Goal: Information Seeking & Learning: Learn about a topic

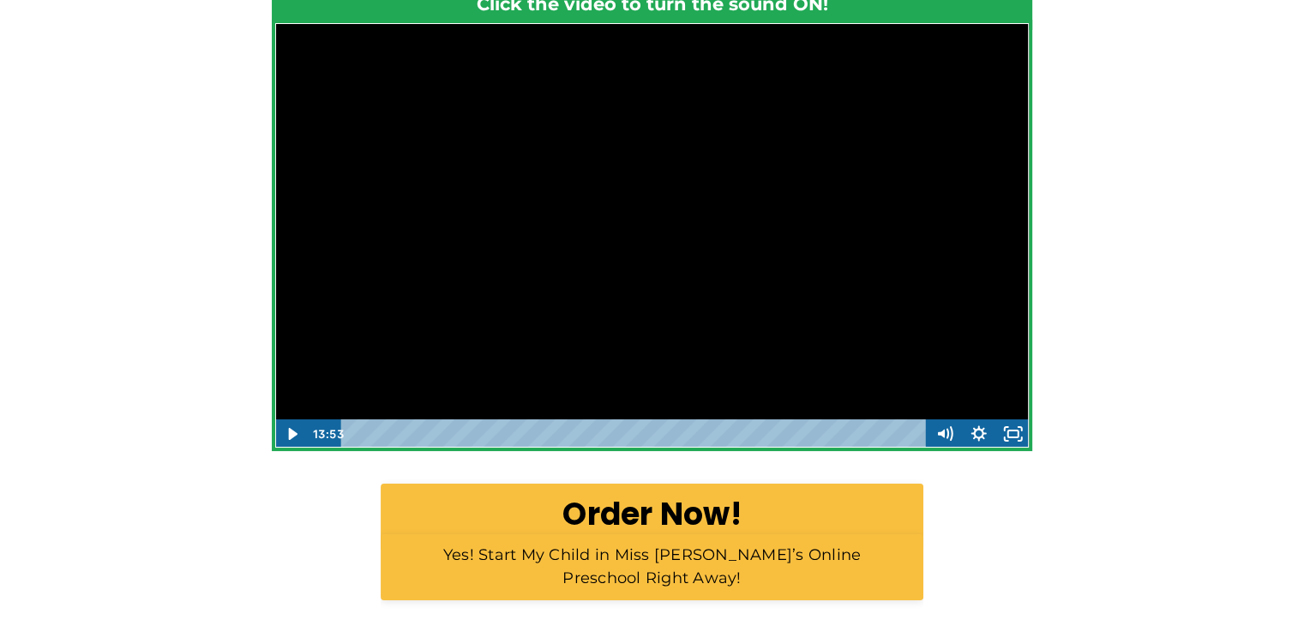
scroll to position [549, 0]
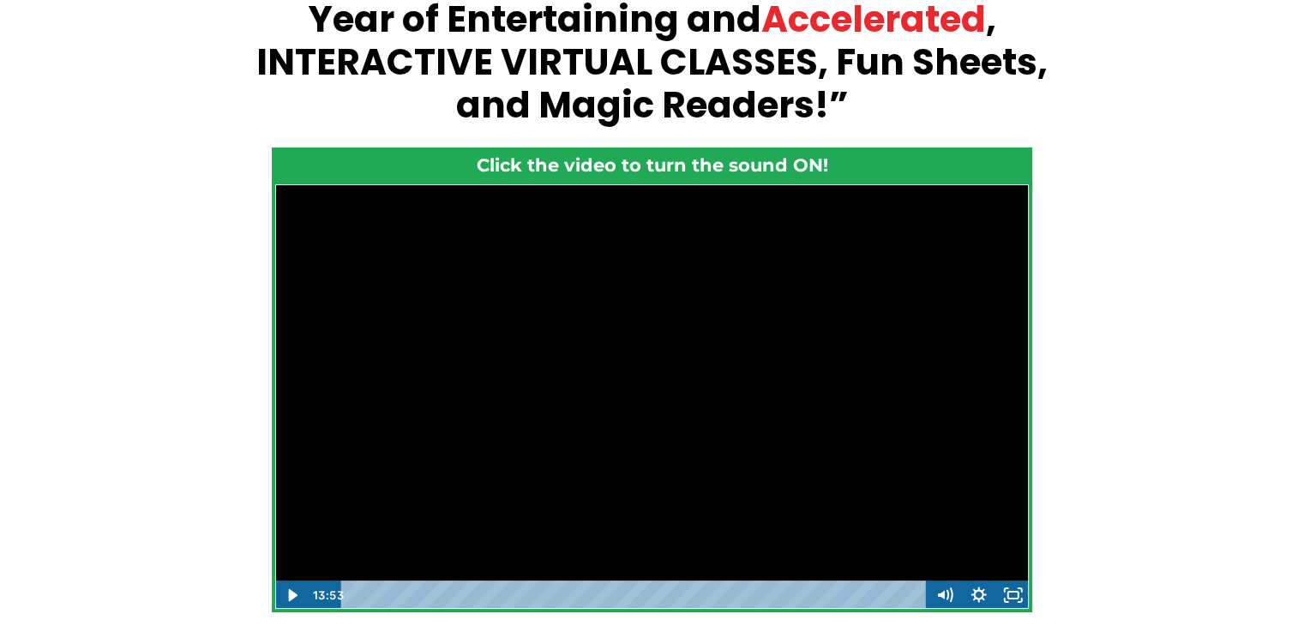
drag, startPoint x: 205, startPoint y: 338, endPoint x: 213, endPoint y: 334, distance: 8.8
click at [205, 337] on div "Want to guarantee your 3-6 year old is ready for top academic performance? “How…" at bounding box center [652, 365] width 1304 height 1147
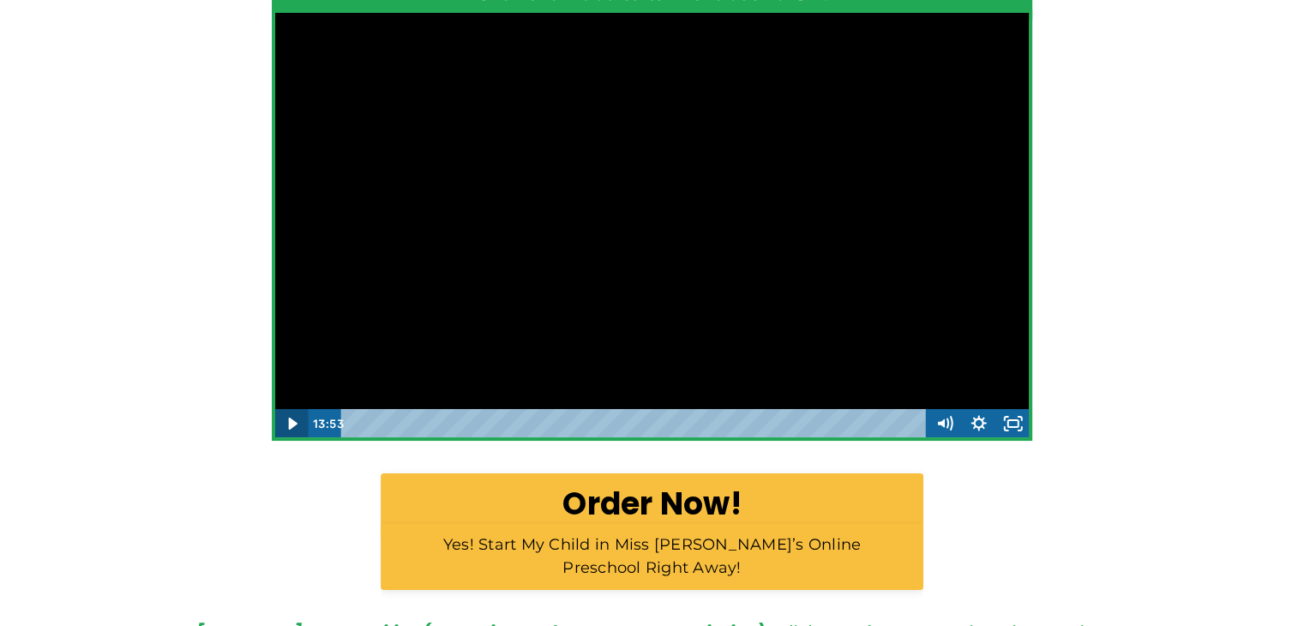
click at [302, 431] on icon "Play Video" at bounding box center [292, 423] width 34 height 29
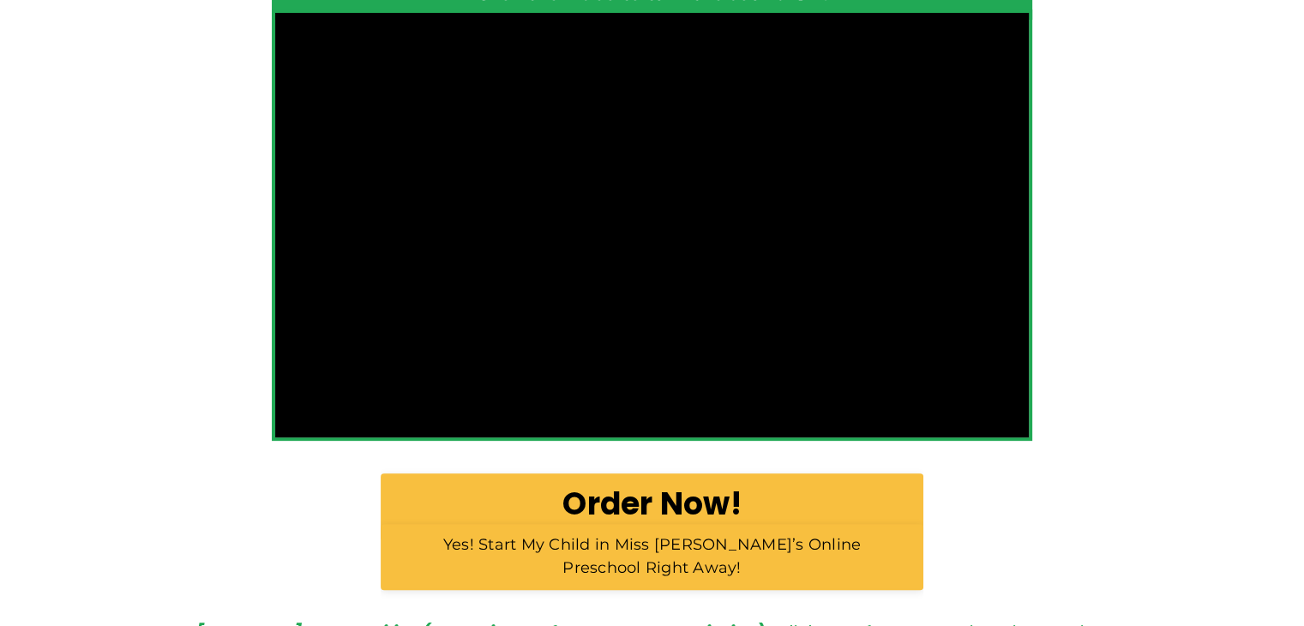
scroll to position [463, 0]
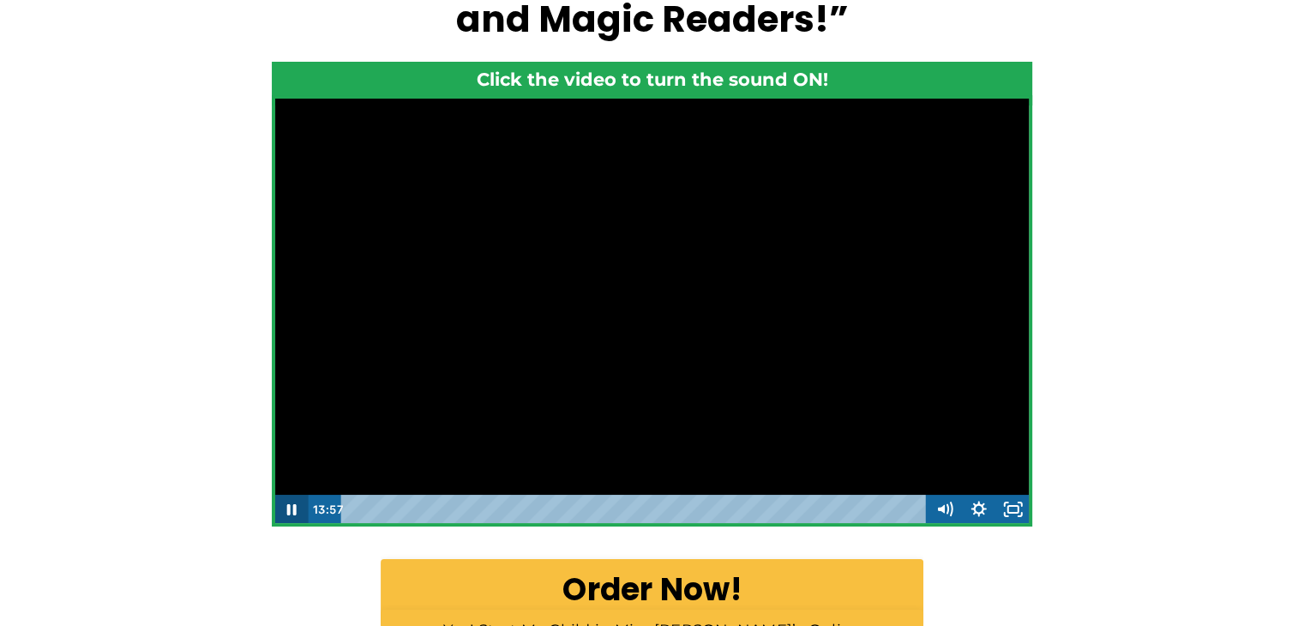
click at [298, 508] on icon "Pause" at bounding box center [291, 509] width 34 height 29
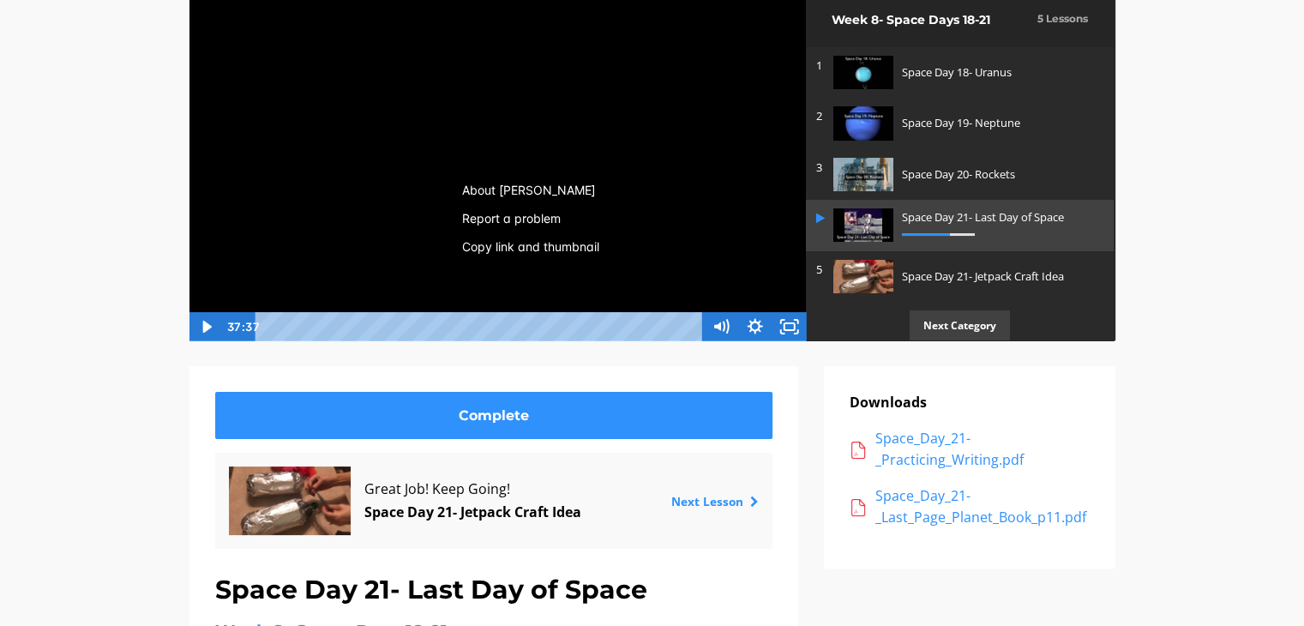
click at [62, 269] on div "Miss Anna's Class / Categories / Week 8- Space Days 18-21 / Space Day 21- Last …" at bounding box center [652, 482] width 1304 height 1118
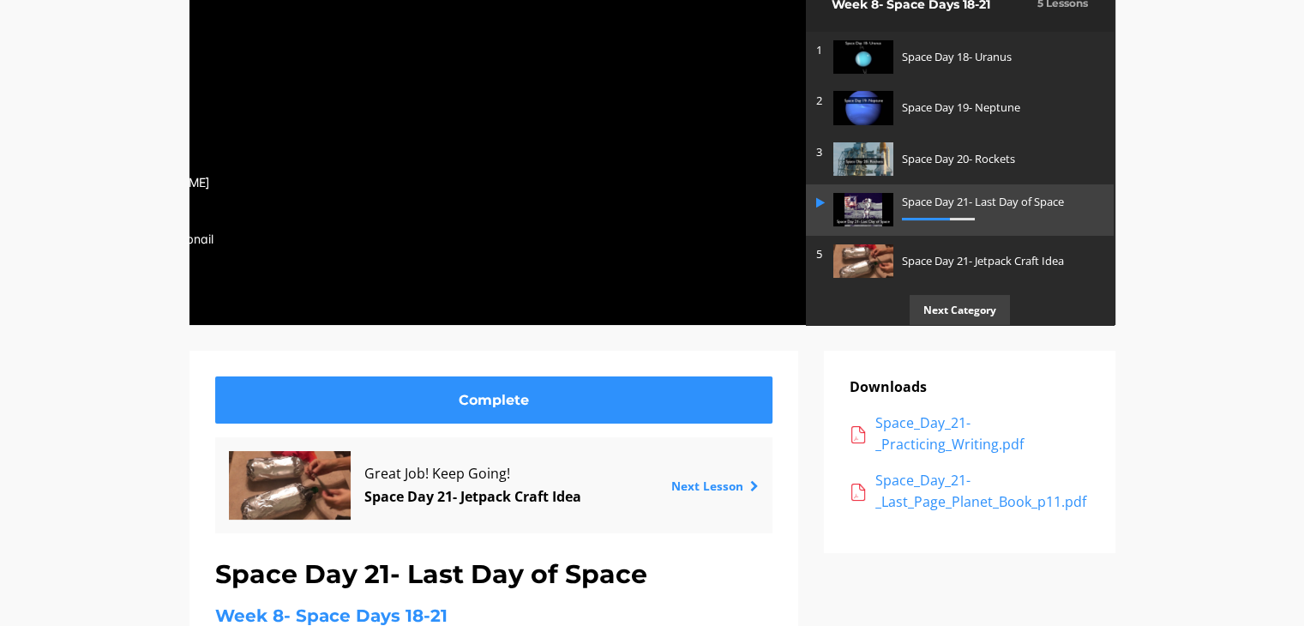
scroll to position [86, 0]
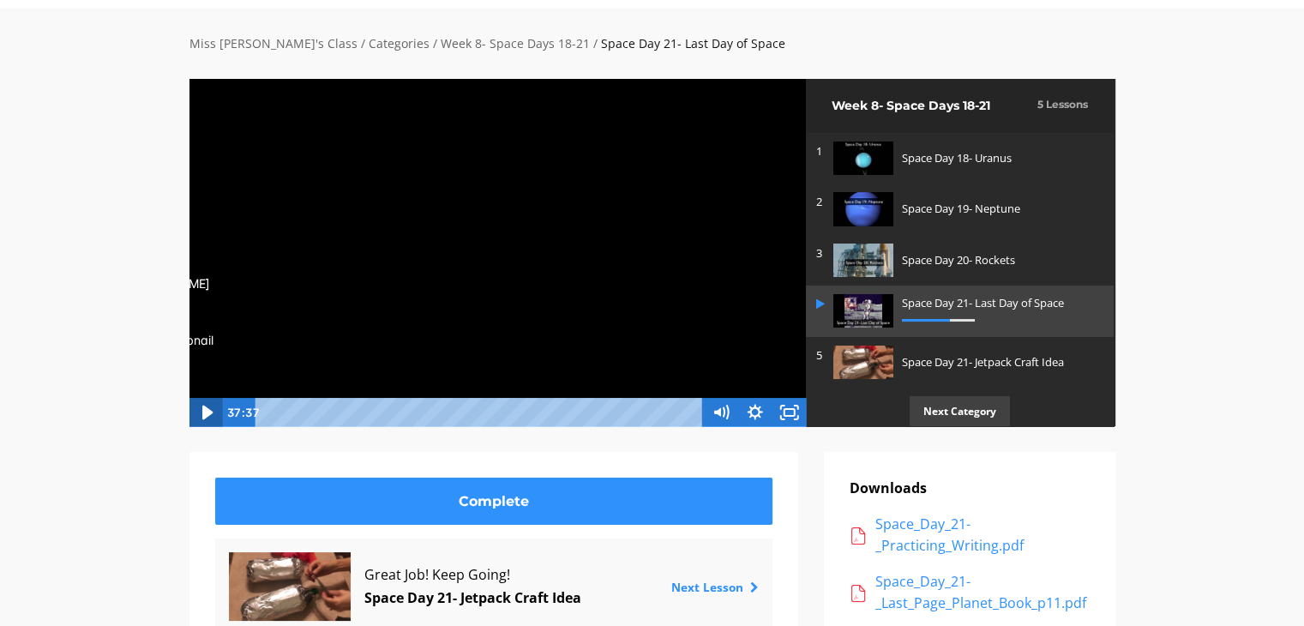
click at [204, 408] on icon "Play Video" at bounding box center [207, 413] width 10 height 15
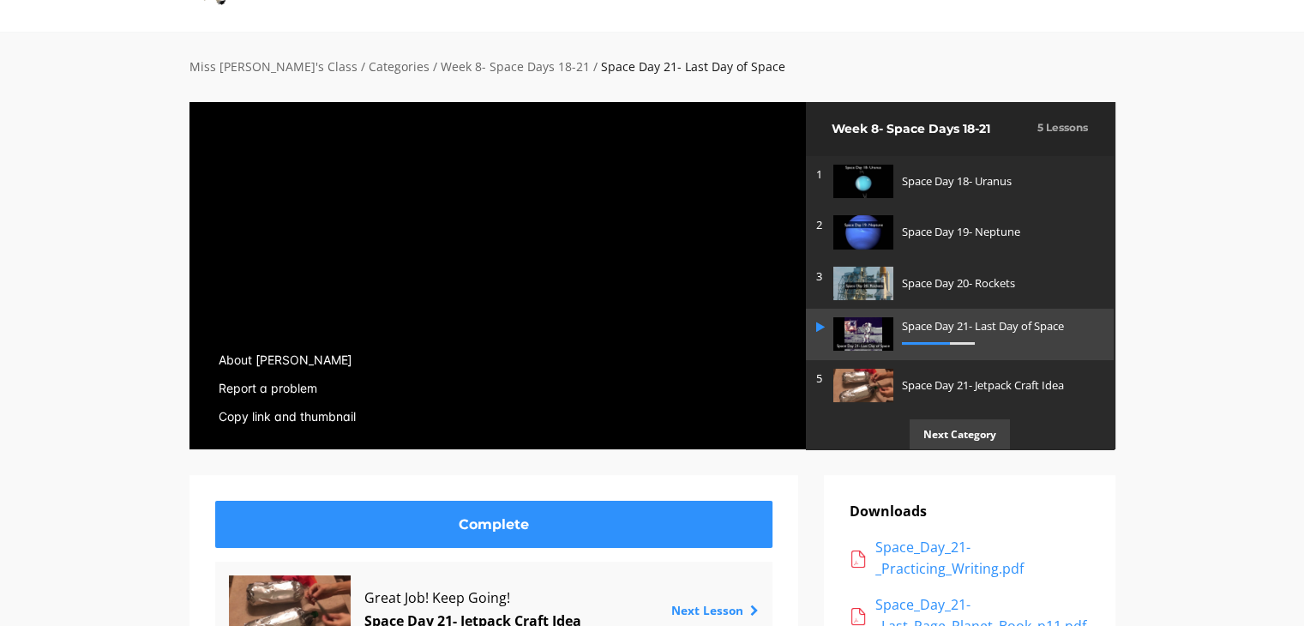
scroll to position [0, 0]
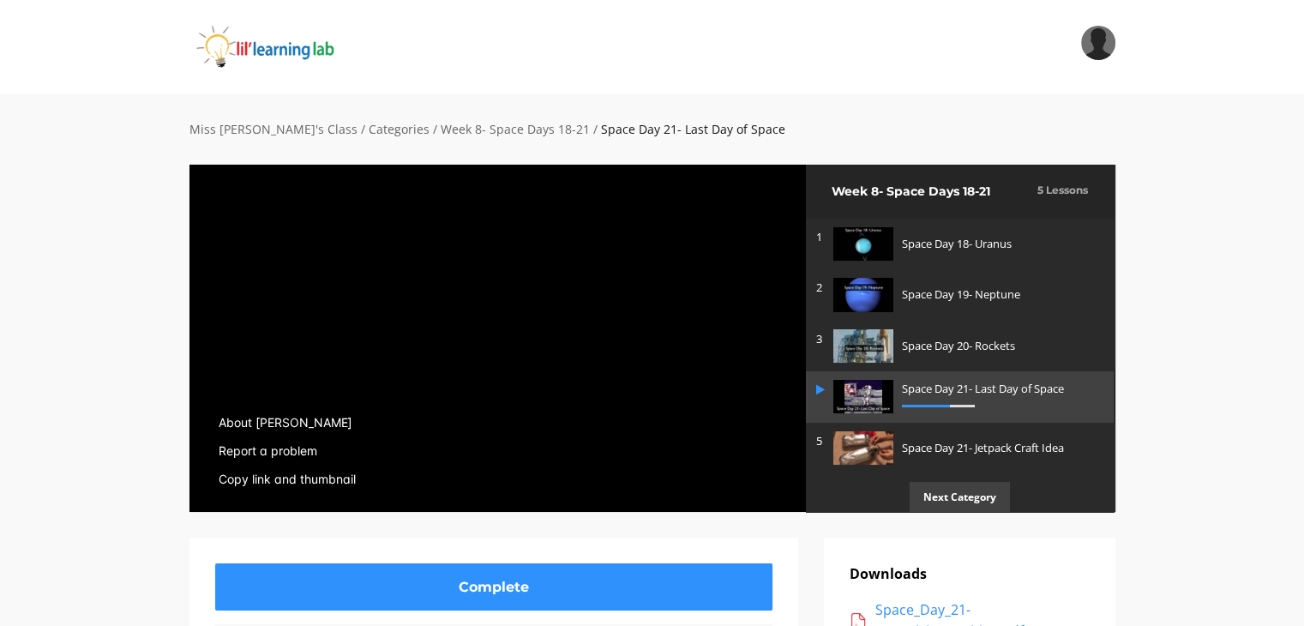
drag, startPoint x: 994, startPoint y: 398, endPoint x: 573, endPoint y: 338, distance: 425.3
click at [573, 338] on div at bounding box center [498, 338] width 618 height 349
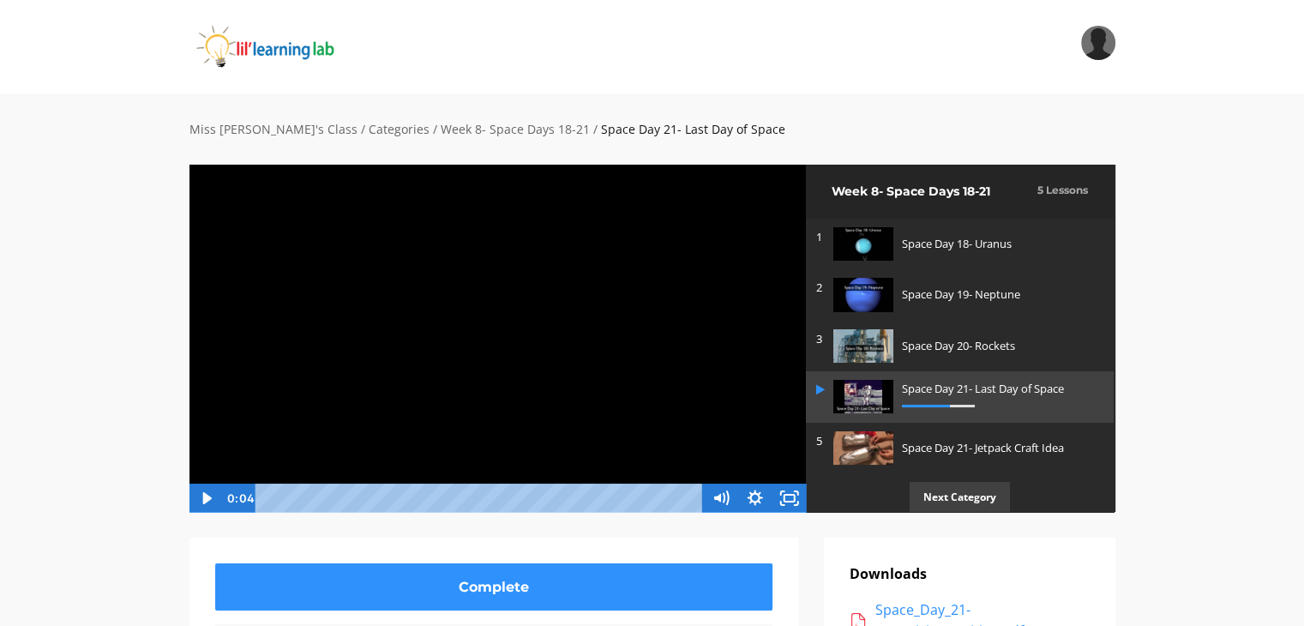
click at [572, 337] on div at bounding box center [498, 338] width 618 height 349
click at [478, 337] on div at bounding box center [498, 338] width 618 height 349
click at [751, 490] on icon "Show settings menu" at bounding box center [755, 498] width 34 height 29
click at [751, 491] on icon "Hide settings menu" at bounding box center [755, 498] width 41 height 35
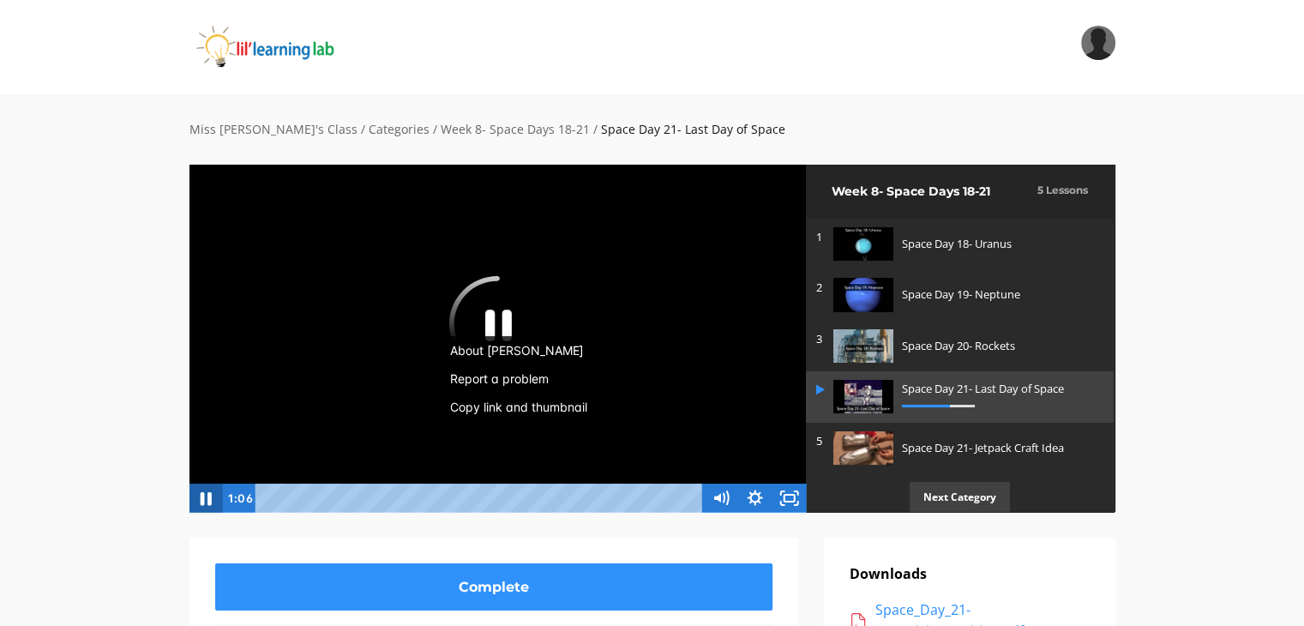
click at [189, 496] on icon "Pause" at bounding box center [205, 498] width 41 height 35
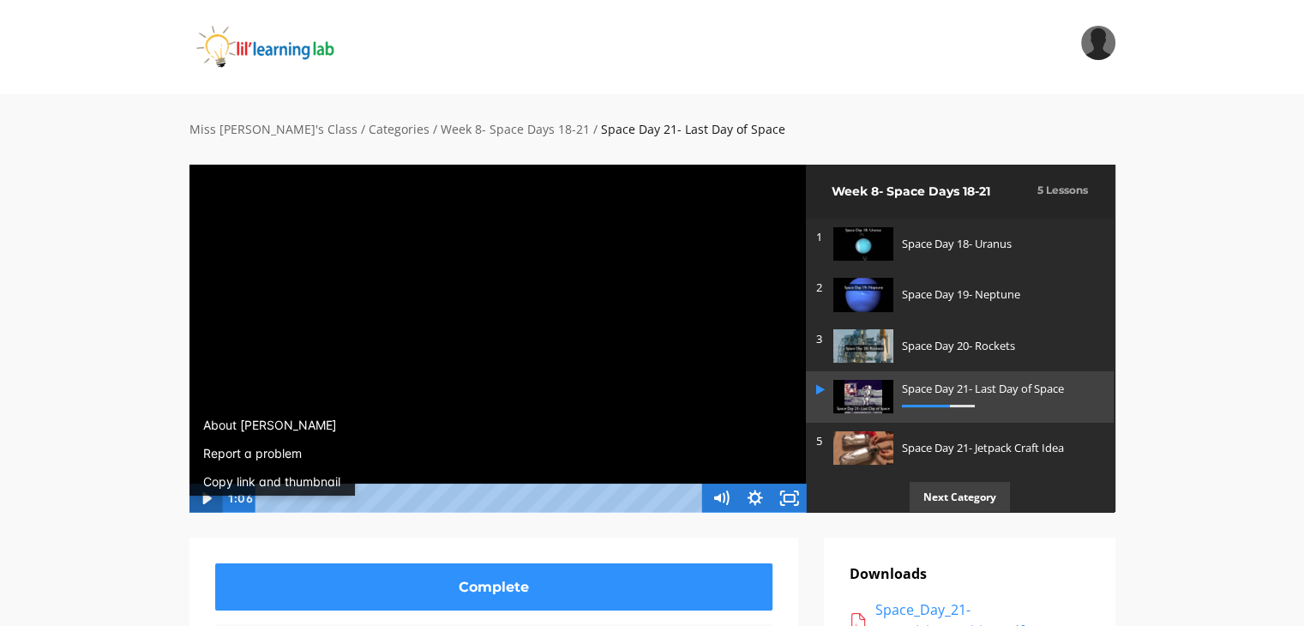
click at [198, 501] on icon "Play Video" at bounding box center [206, 498] width 34 height 29
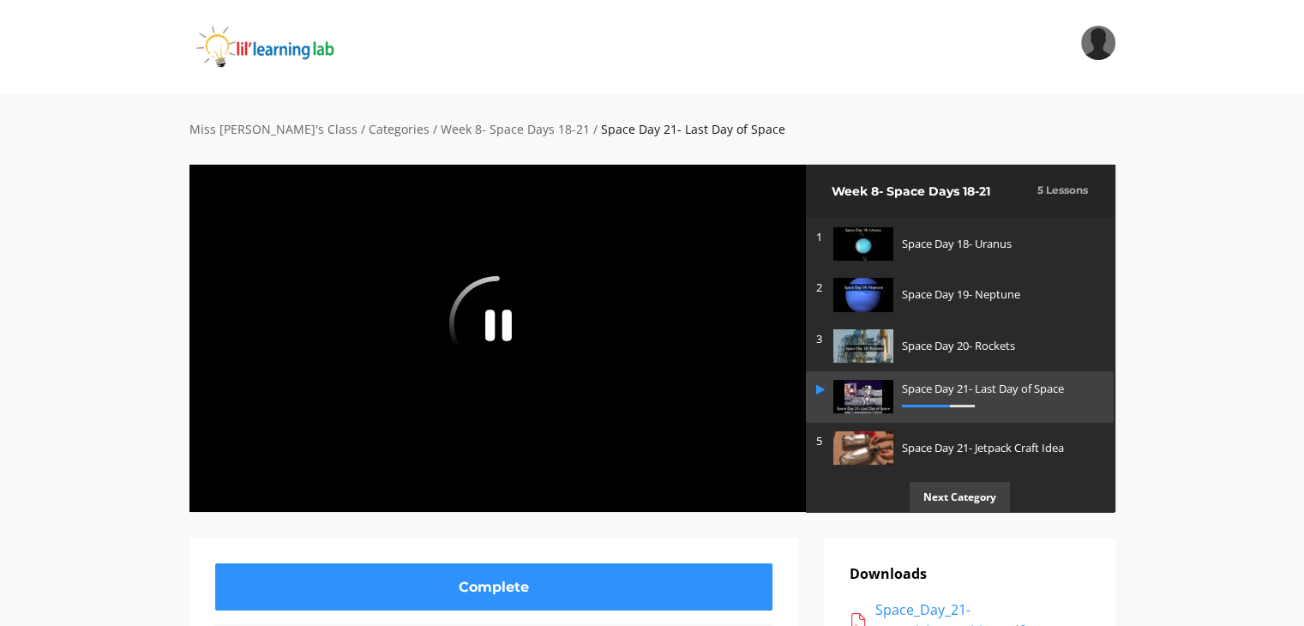
scroll to position [86, 0]
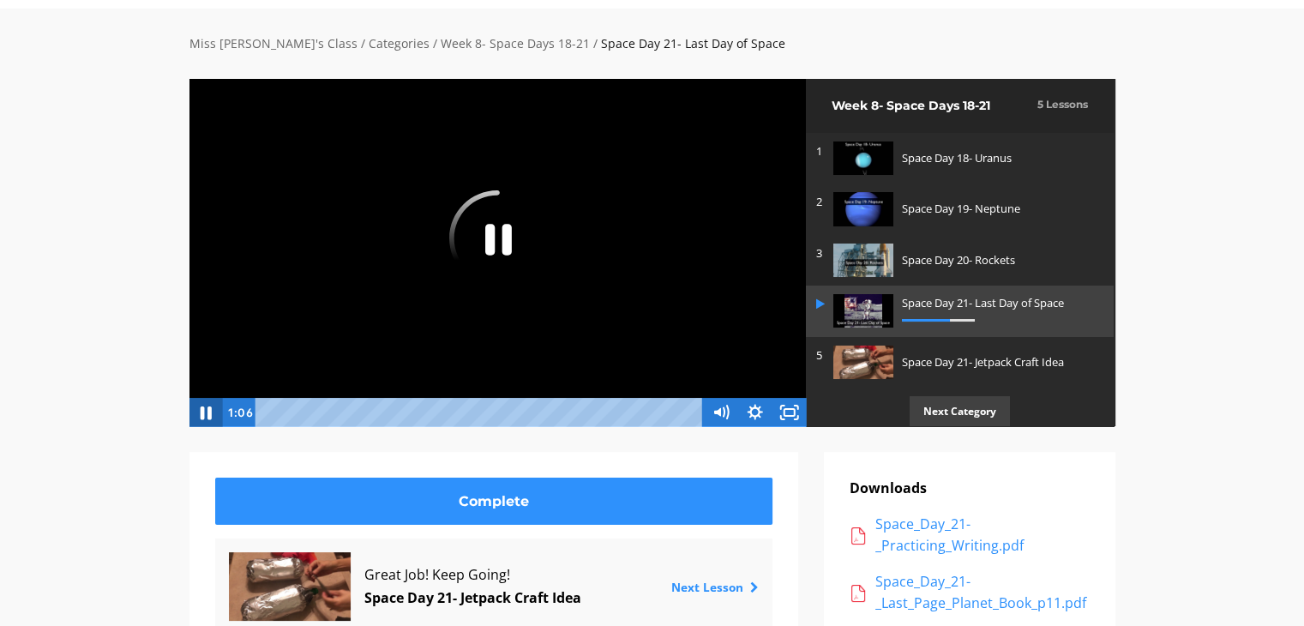
click at [204, 415] on icon "Pause" at bounding box center [205, 412] width 41 height 35
click at [205, 414] on icon "Pause" at bounding box center [205, 412] width 34 height 29
click at [208, 416] on icon "Play Video" at bounding box center [206, 412] width 34 height 29
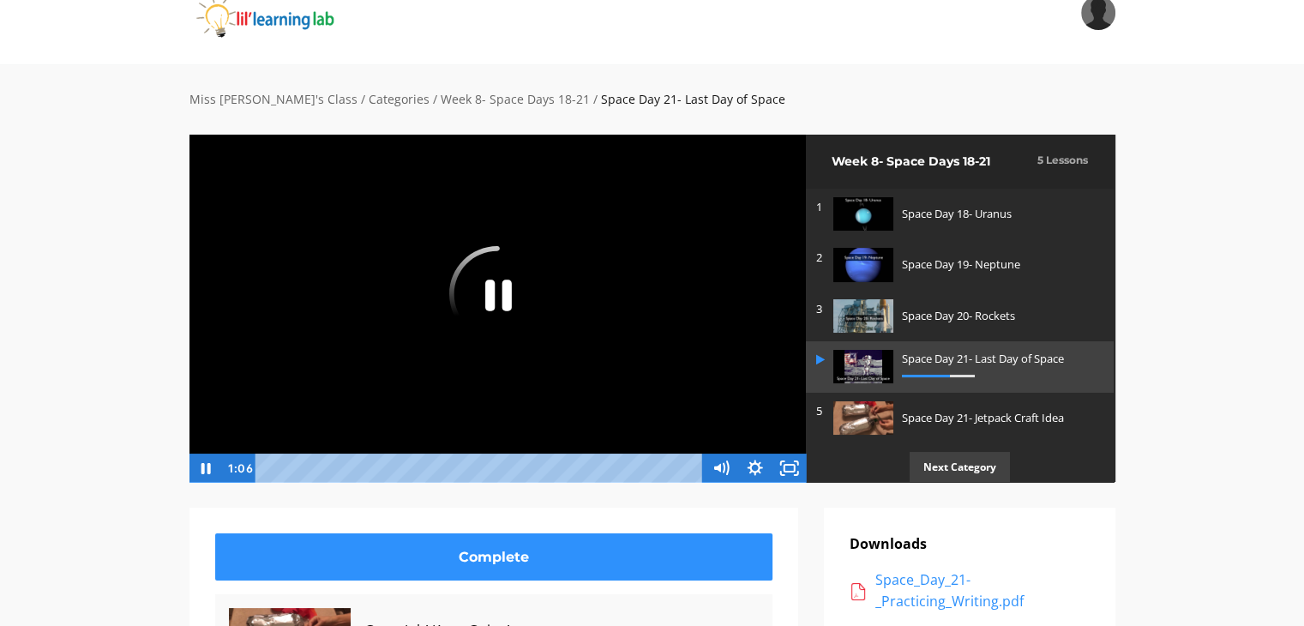
scroll to position [0, 0]
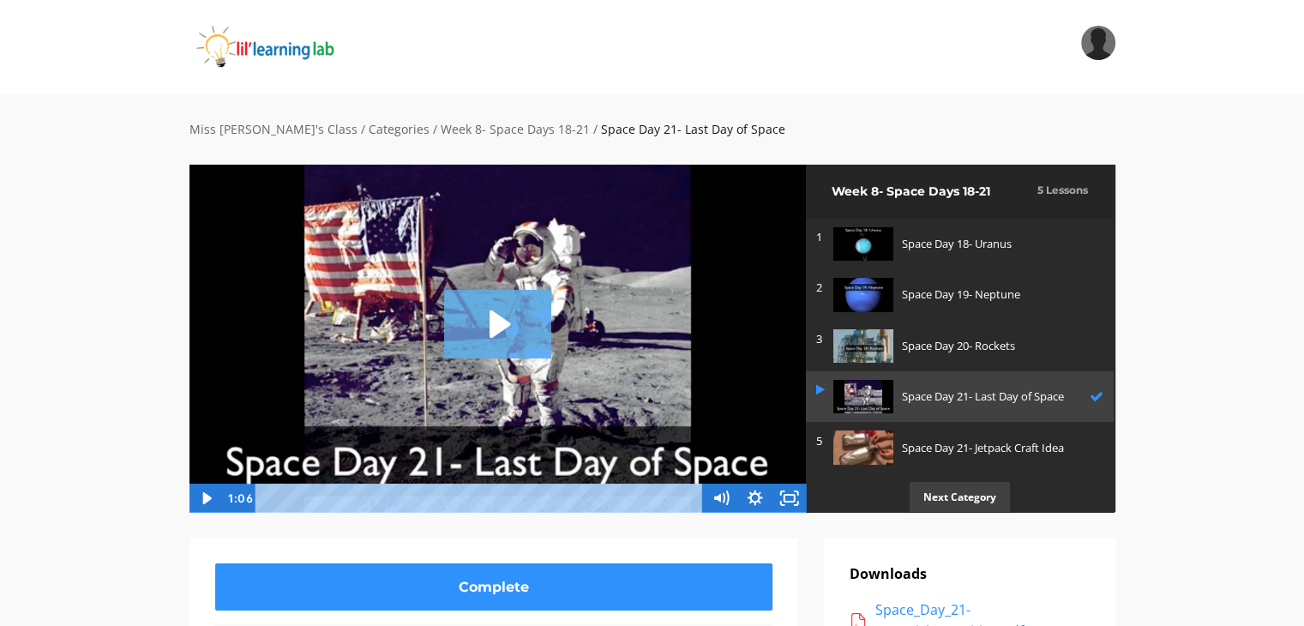
click at [490, 331] on icon "Play Video: sites/2147505858/video/AIW9bEKbTrOursh2JLMW_Space_Day_21-_Last_Day_…" at bounding box center [500, 323] width 21 height 27
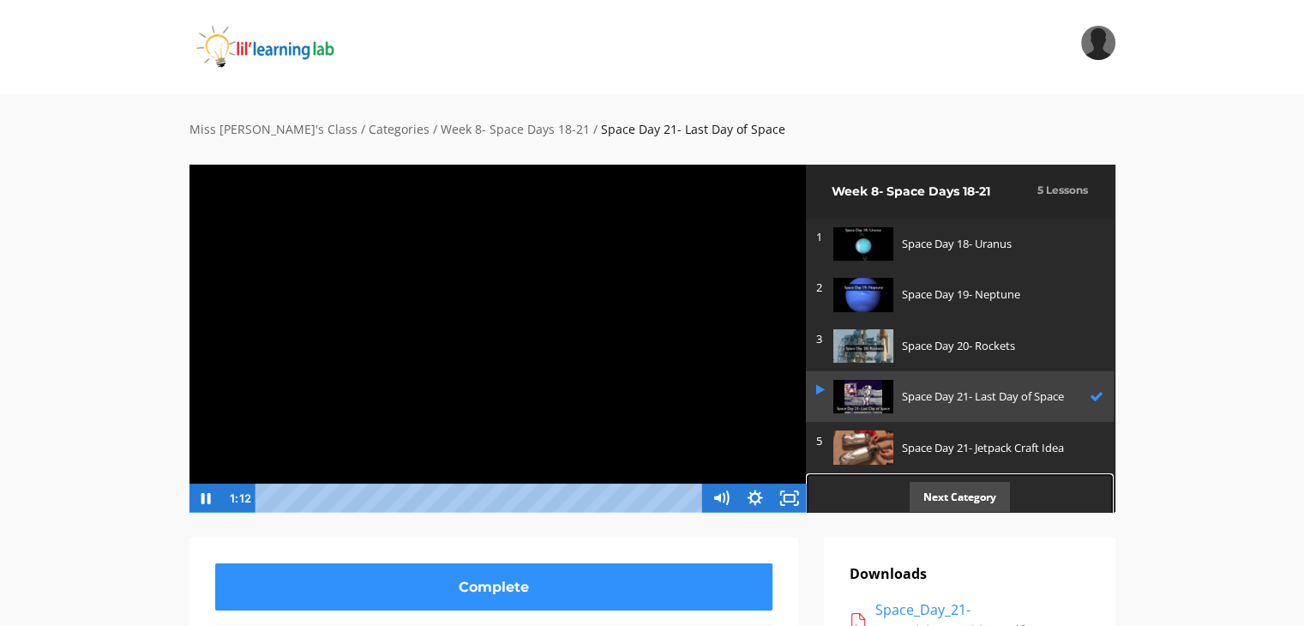
click at [954, 491] on p "Next Category" at bounding box center [960, 497] width 100 height 30
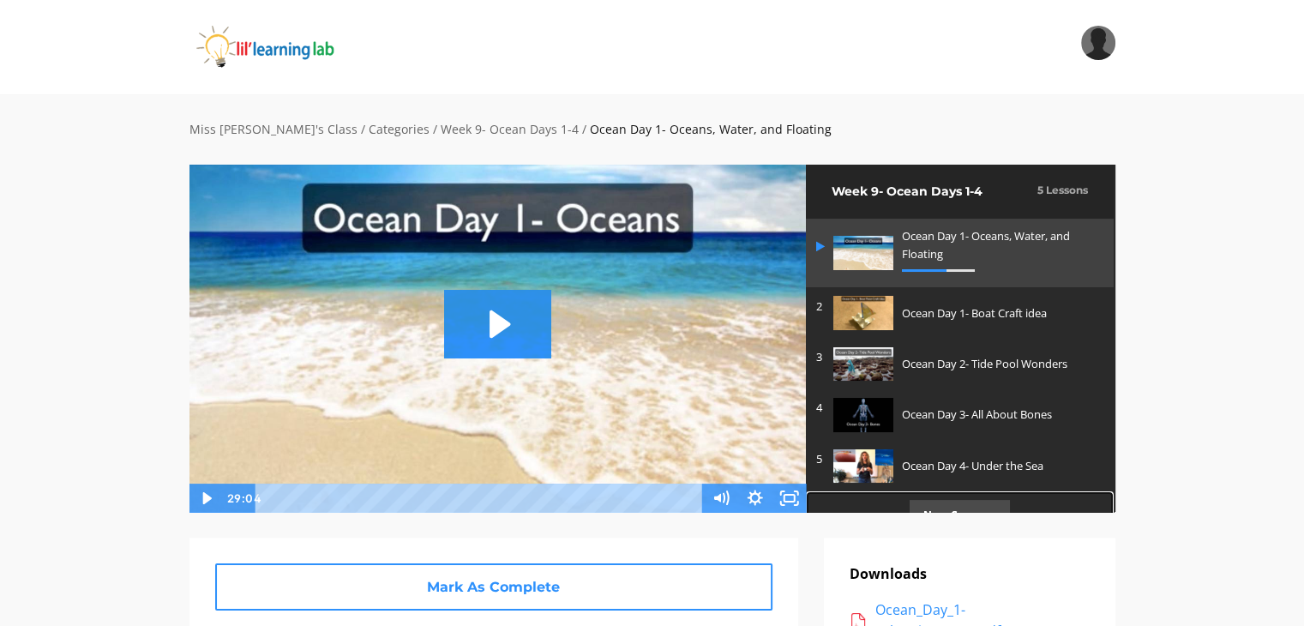
click at [957, 502] on p "Next Category" at bounding box center [960, 515] width 100 height 30
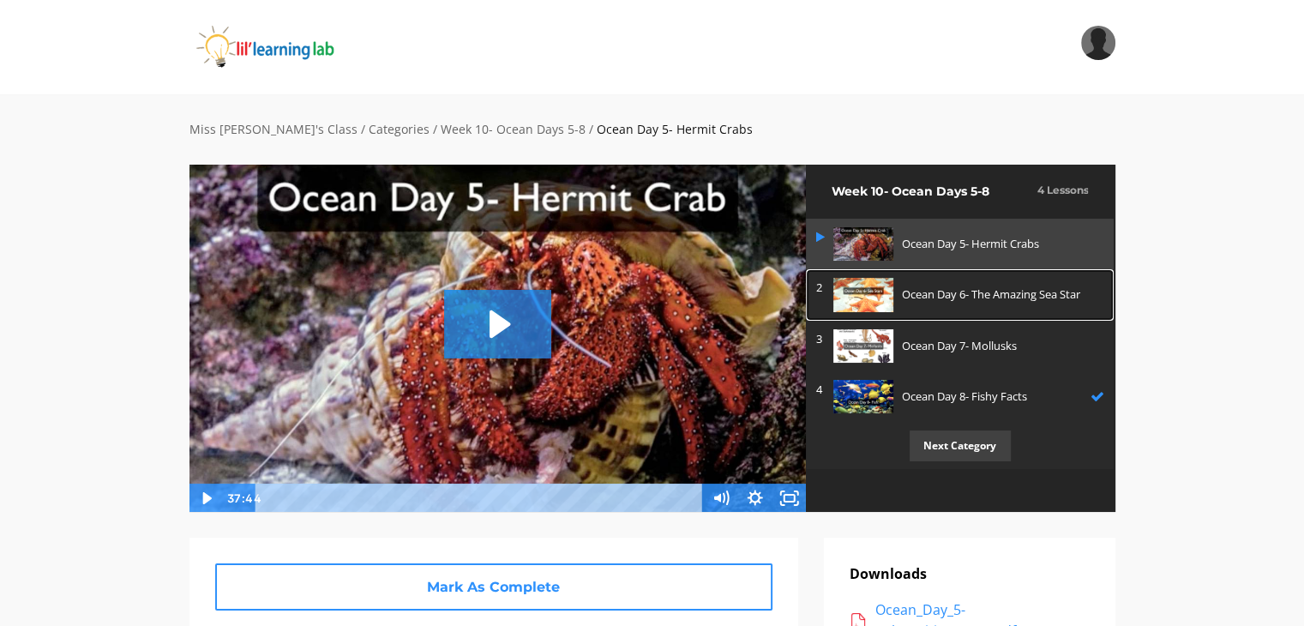
click at [965, 295] on p "Ocean Day 6- The Amazing Sea Star" at bounding box center [999, 295] width 194 height 18
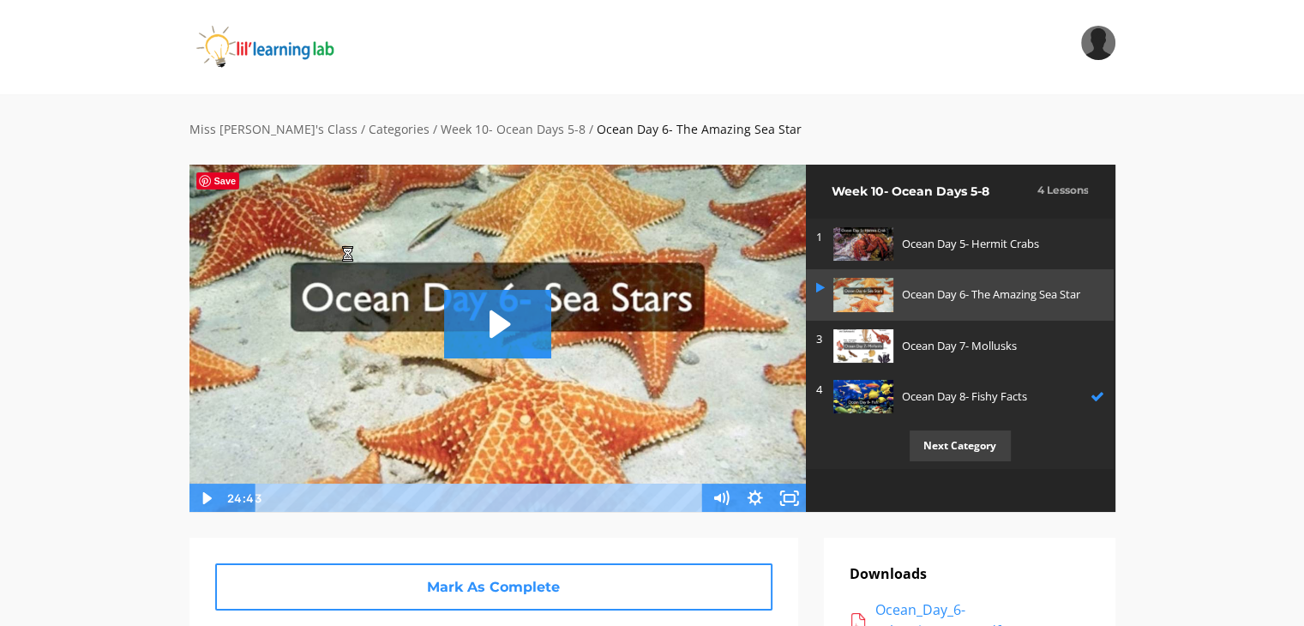
click at [333, 245] on img at bounding box center [498, 338] width 618 height 349
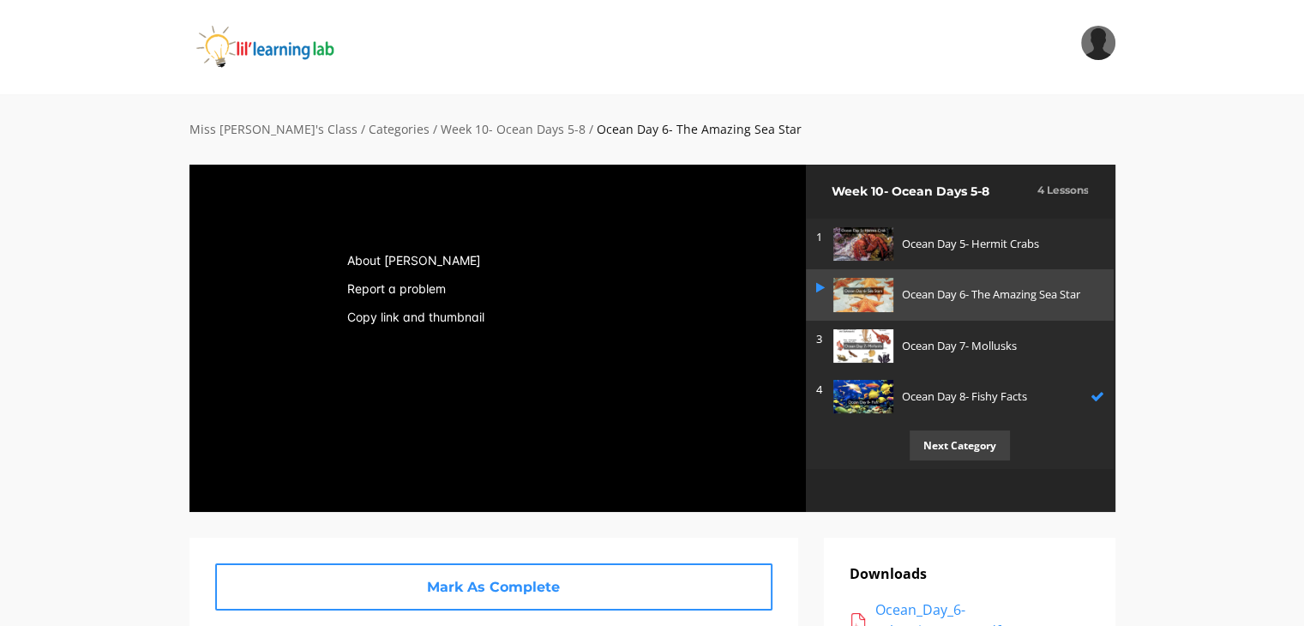
scroll to position [86, 0]
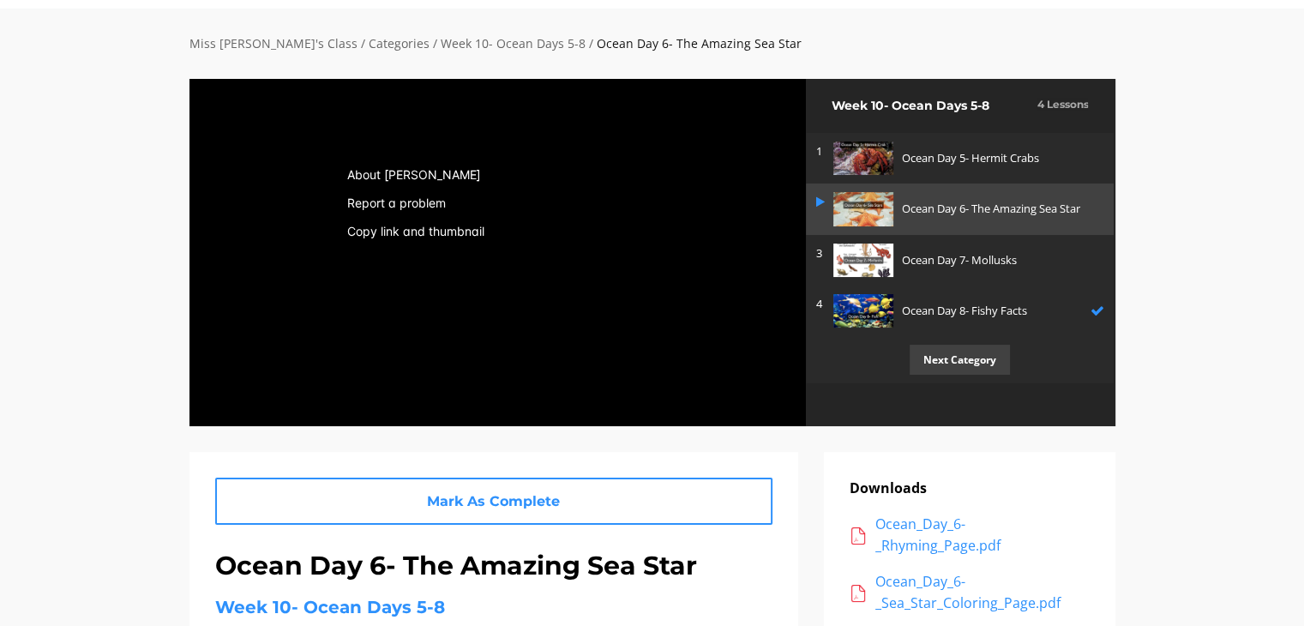
click at [92, 464] on div "Miss Anna's Class / Categories / Week 10- Ocean Days 5-8 / Ocean Day 6- The Ama…" at bounding box center [652, 586] width 1304 height 1154
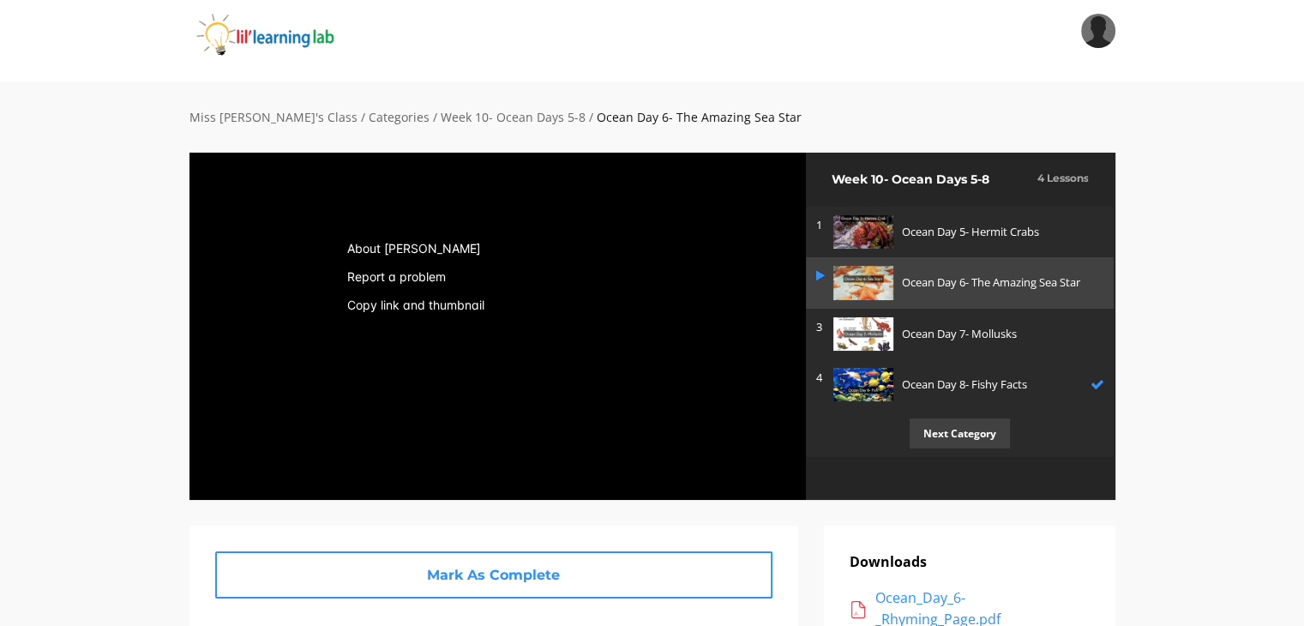
scroll to position [0, 0]
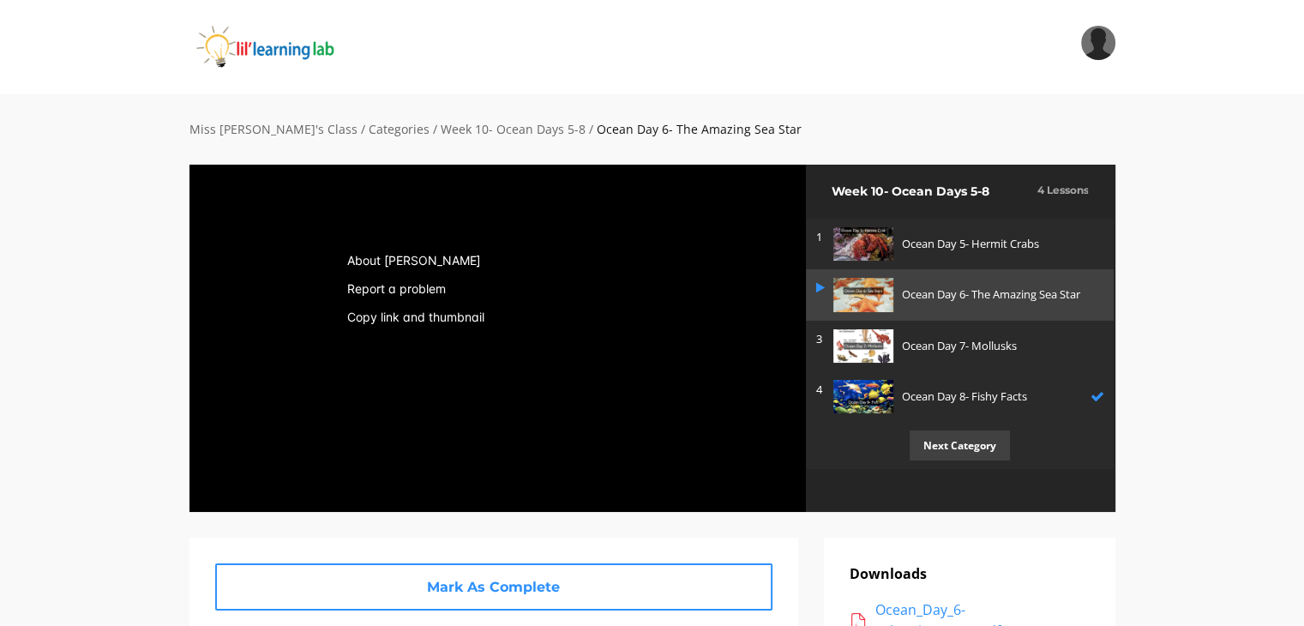
click at [185, 501] on div "Click for sound @keyframes VOLUME_SMALL_WAVE_FLASH { 0% { opacity: 0; } 33% { o…" at bounding box center [653, 351] width 952 height 373
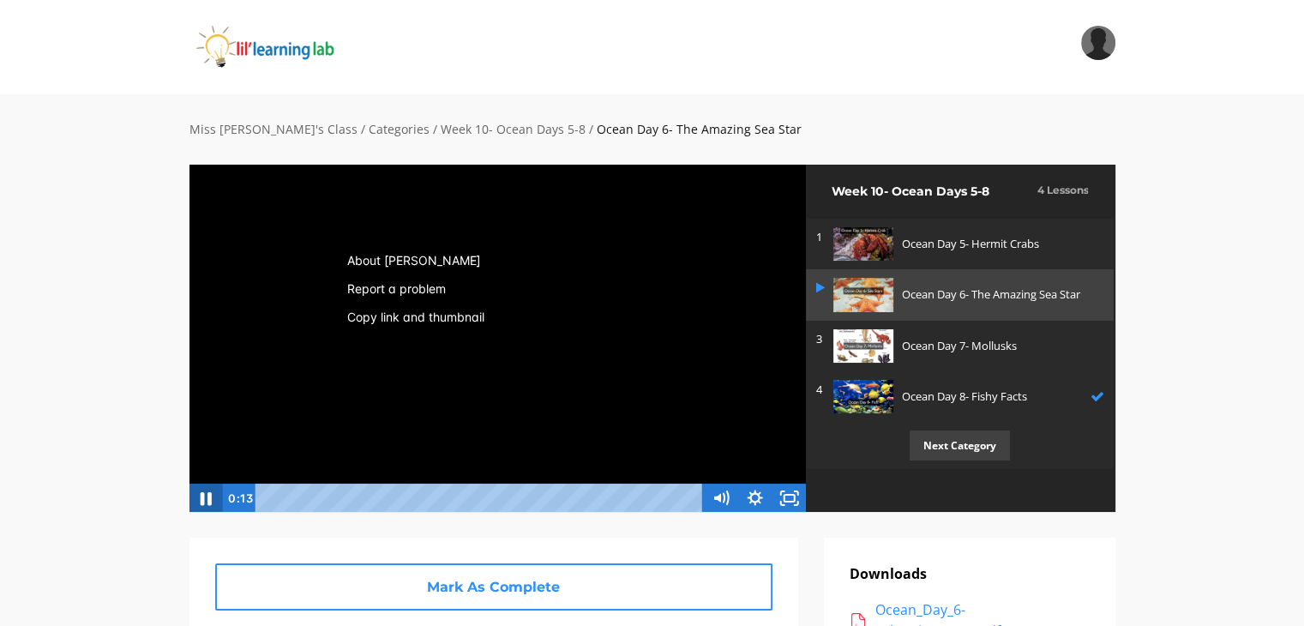
click at [194, 501] on icon "Pause" at bounding box center [205, 498] width 41 height 35
click at [195, 500] on icon "Play Video" at bounding box center [206, 498] width 34 height 29
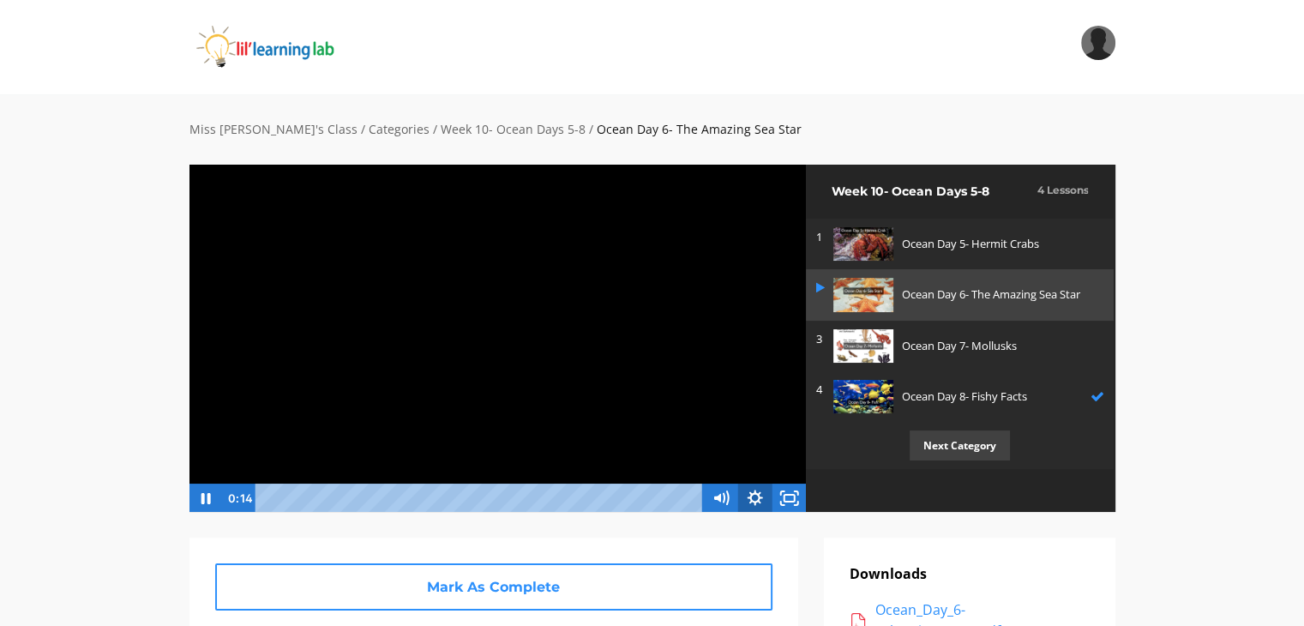
click at [746, 500] on icon "Show settings menu" at bounding box center [755, 498] width 34 height 29
click at [746, 500] on icon "Hide settings menu" at bounding box center [755, 498] width 34 height 29
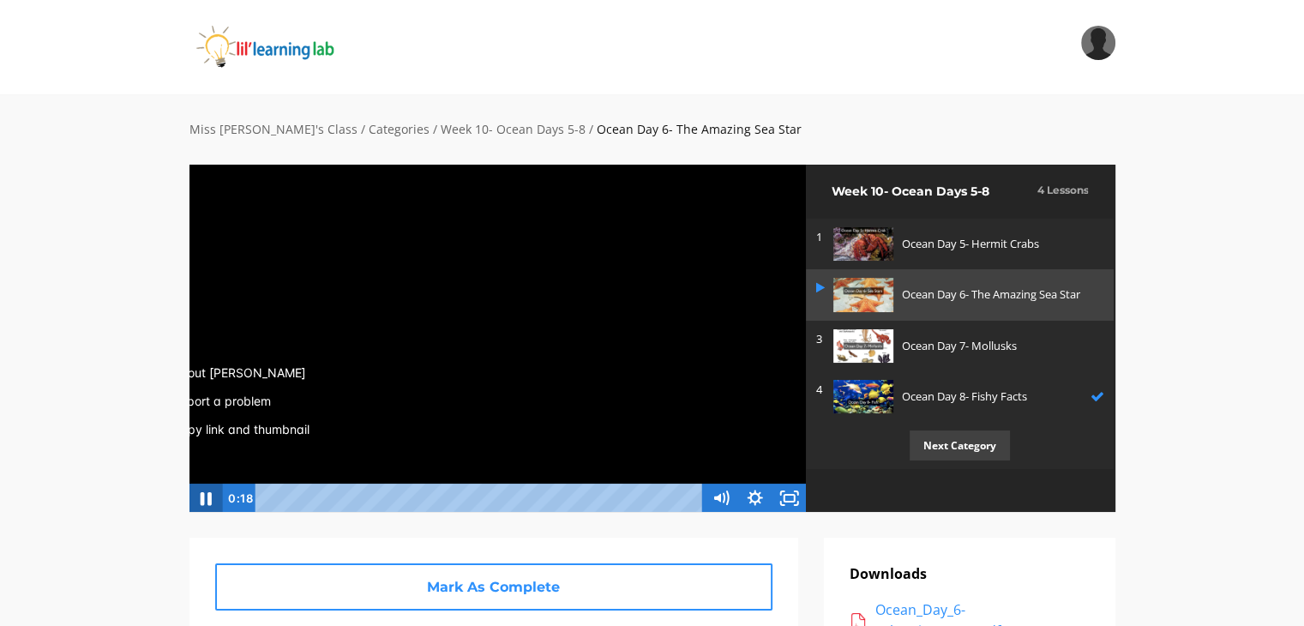
click at [202, 492] on icon "Pause" at bounding box center [205, 498] width 41 height 35
click at [199, 502] on icon "Play Video" at bounding box center [206, 498] width 34 height 29
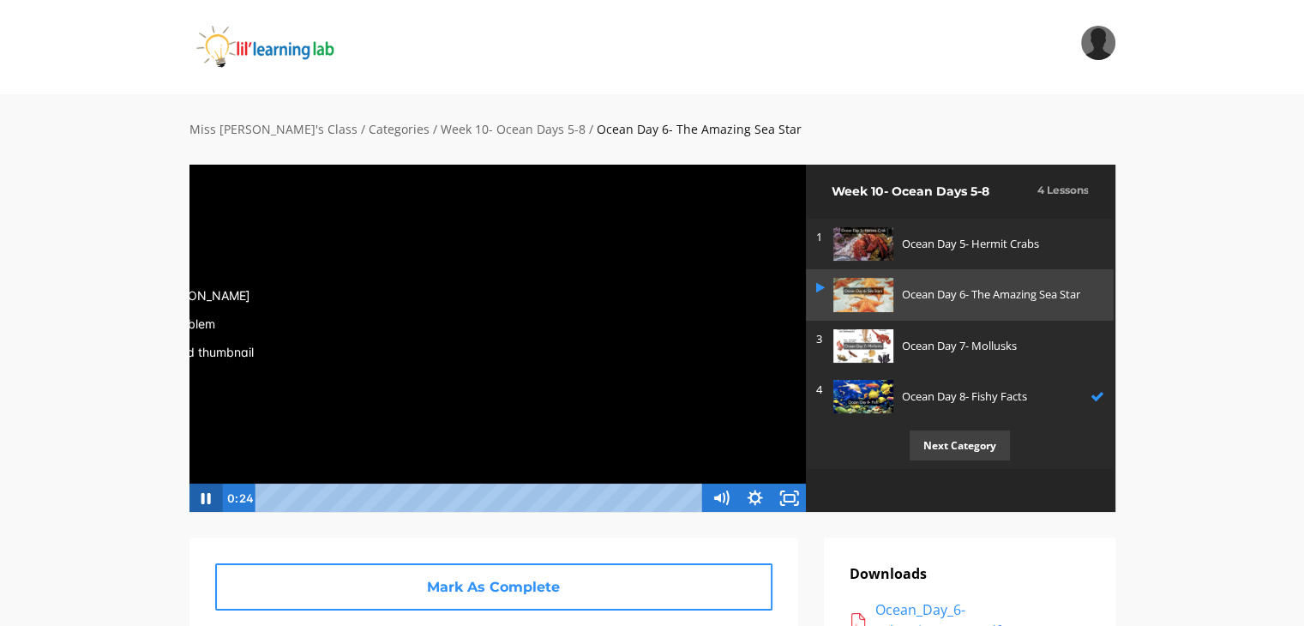
click at [211, 501] on icon "Pause" at bounding box center [205, 498] width 34 height 29
click at [211, 501] on icon "Play Video" at bounding box center [206, 498] width 41 height 35
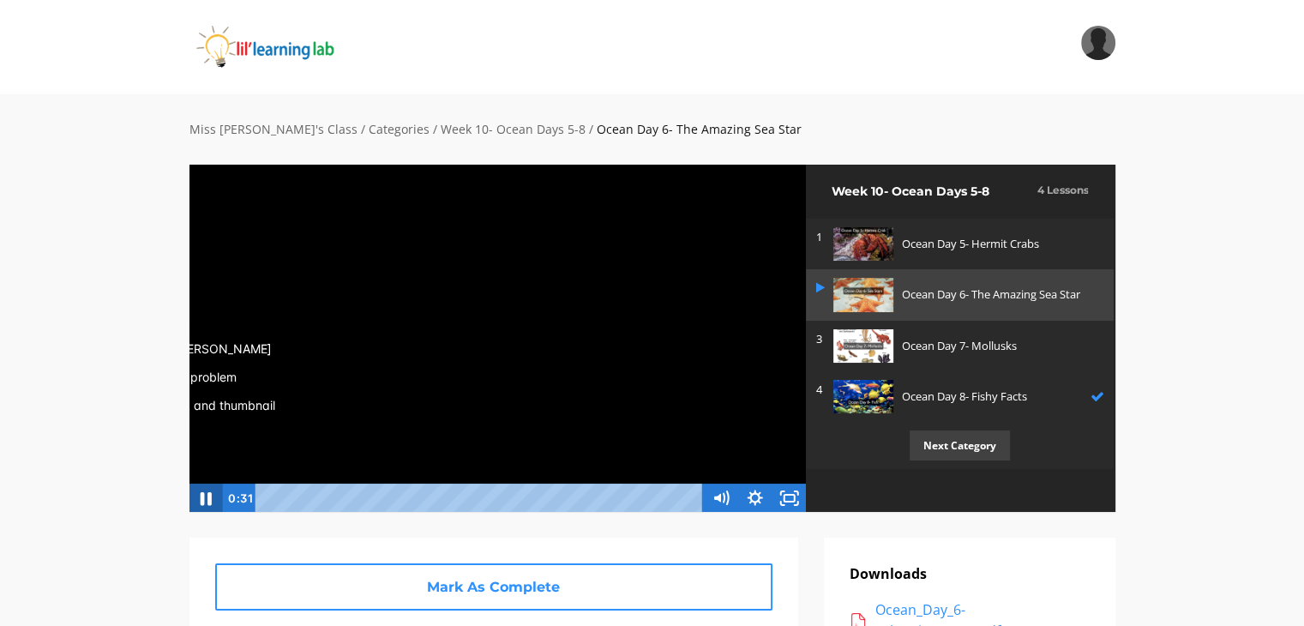
click at [211, 503] on icon "Pause" at bounding box center [205, 498] width 41 height 35
click at [208, 502] on icon "Play Video" at bounding box center [206, 498] width 34 height 29
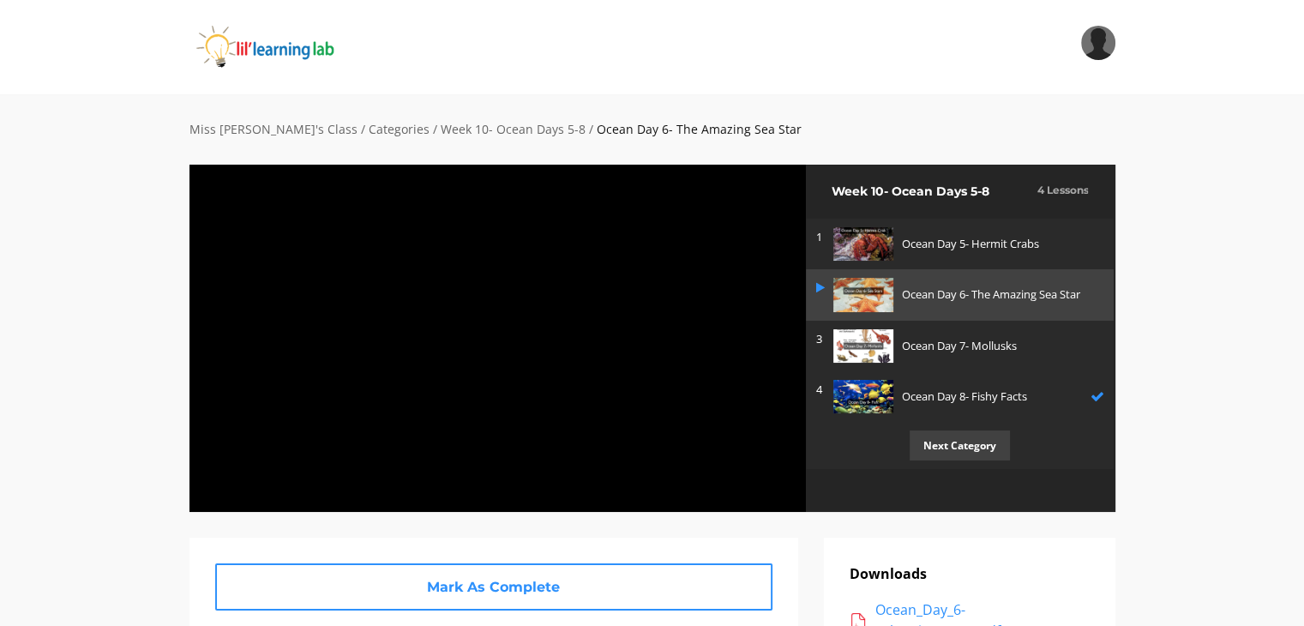
click at [957, 448] on p "Next Category" at bounding box center [960, 445] width 100 height 30
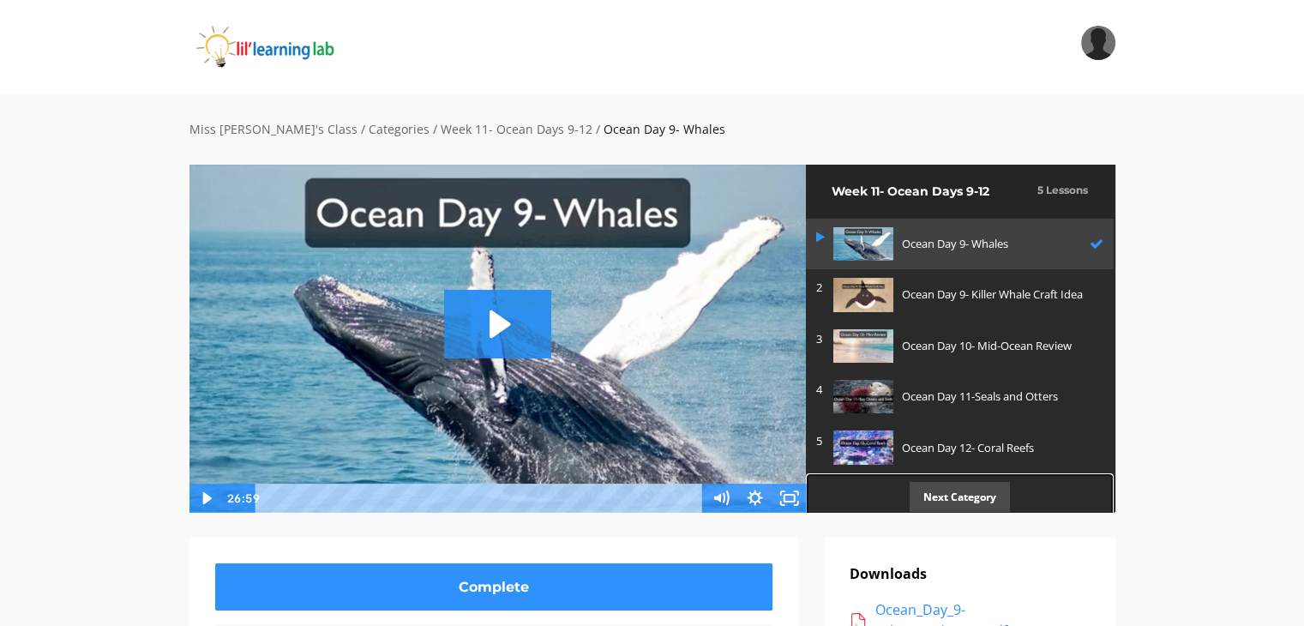
click at [959, 484] on p "Next Category" at bounding box center [960, 497] width 100 height 30
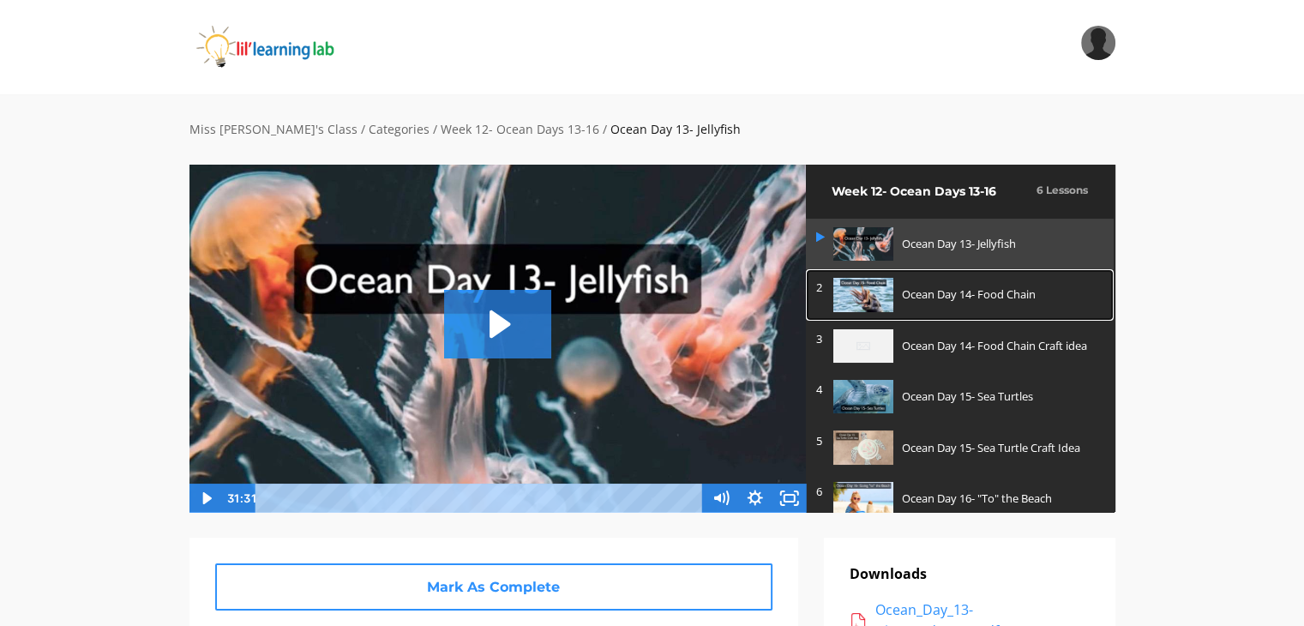
click at [935, 296] on p "Ocean Day 14- Food Chain" at bounding box center [999, 295] width 194 height 18
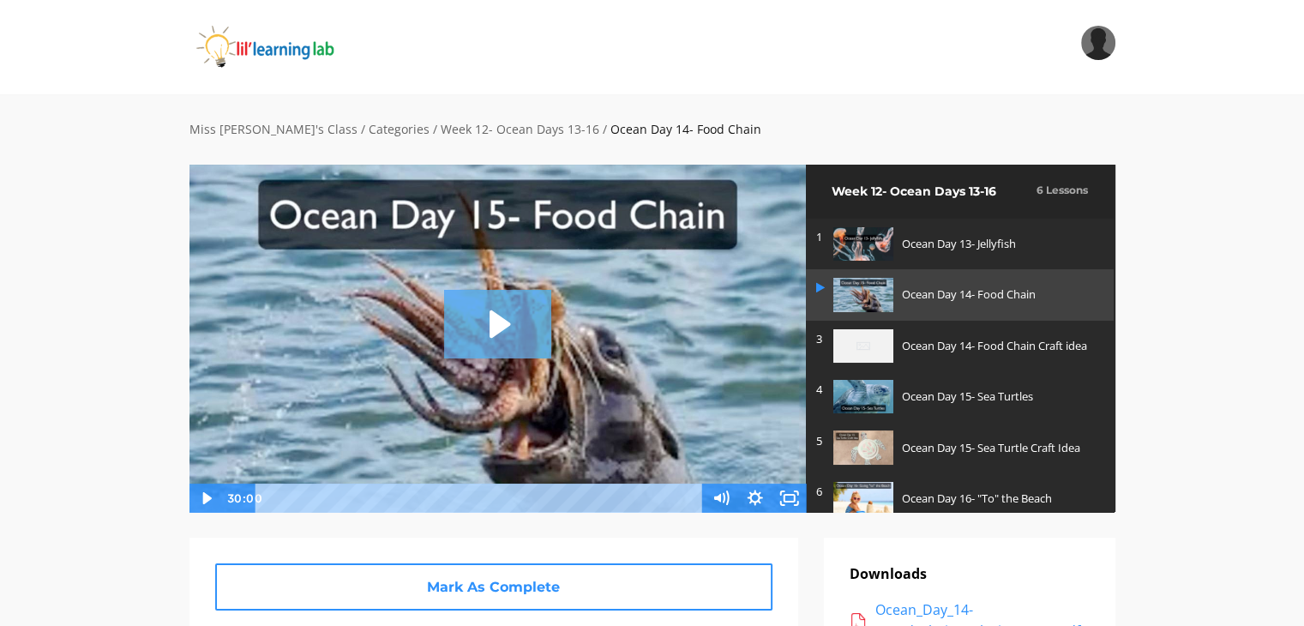
click at [525, 310] on icon "Play Video: sites/2147505858/video/fpC9qp7WT3O6DcWG18Pm_Ocean_Day_14-_Food_Chai…" at bounding box center [497, 324] width 107 height 69
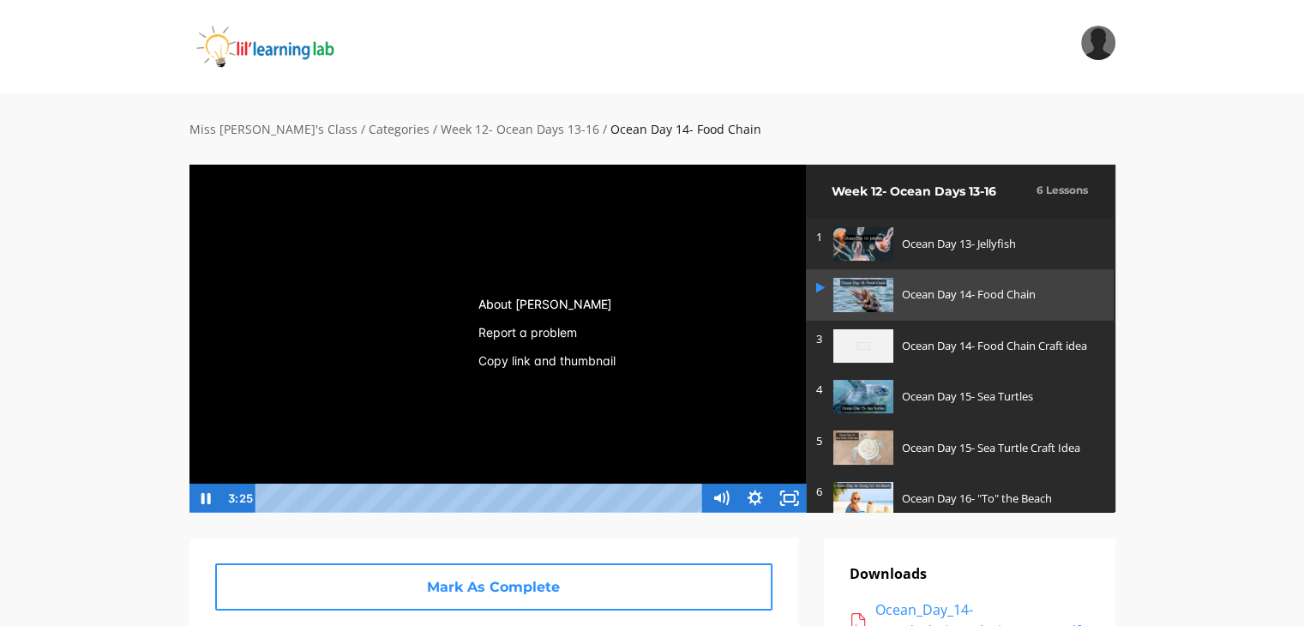
click at [498, 306] on link "About Wistia" at bounding box center [547, 304] width 165 height 28
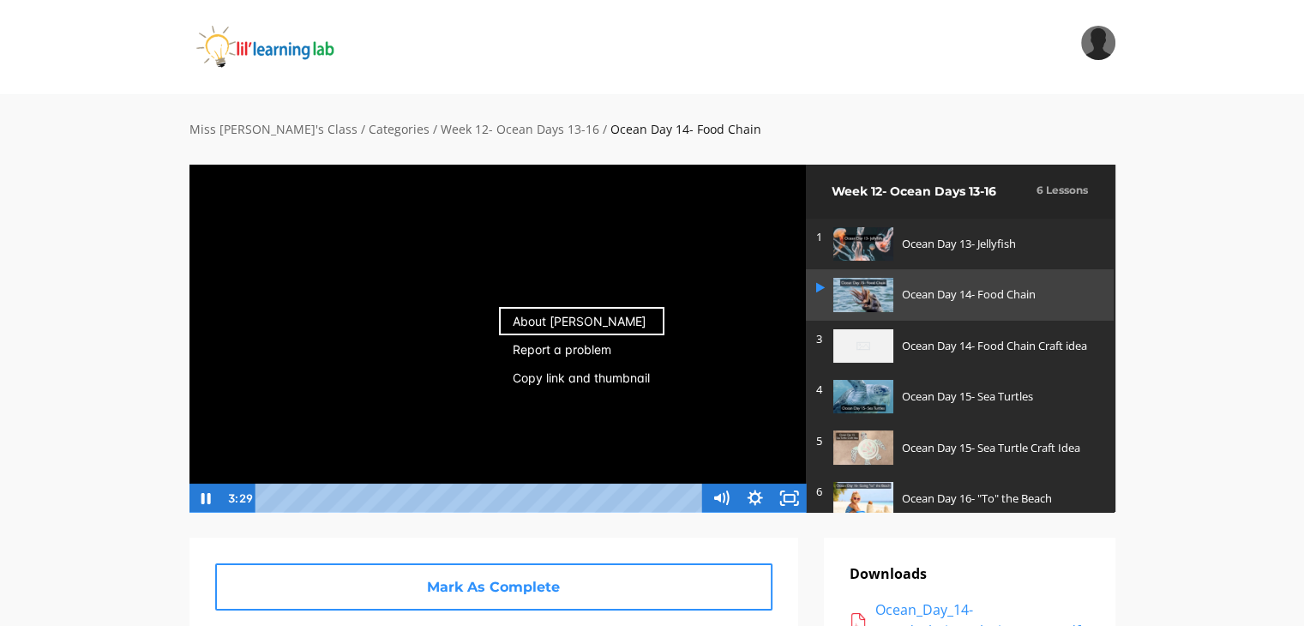
click at [0, 345] on div "Miss Anna's Class / Categories / Week 12- Ocean Days 13-16 / Ocean Day 14- Food…" at bounding box center [652, 638] width 1304 height 1088
click at [0, 346] on div "Miss Anna's Class / Categories / Week 12- Ocean Days 13-16 / Ocean Day 14- Food…" at bounding box center [652, 638] width 1304 height 1088
click at [3, 345] on div "Miss Anna's Class / Categories / Week 12- Ocean Days 13-16 / Ocean Day 14- Food…" at bounding box center [652, 638] width 1304 height 1088
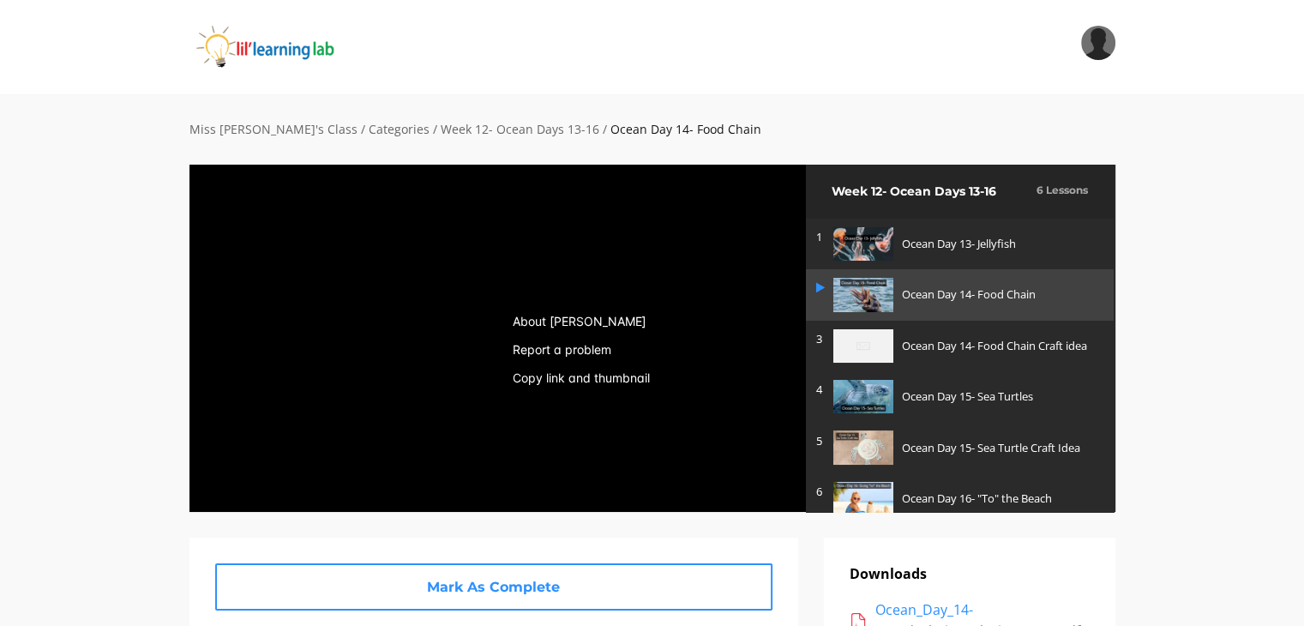
click at [33, 326] on div "Miss Anna's Class / Categories / Week 12- Ocean Days 13-16 / Ocean Day 14- Food…" at bounding box center [652, 638] width 1304 height 1088
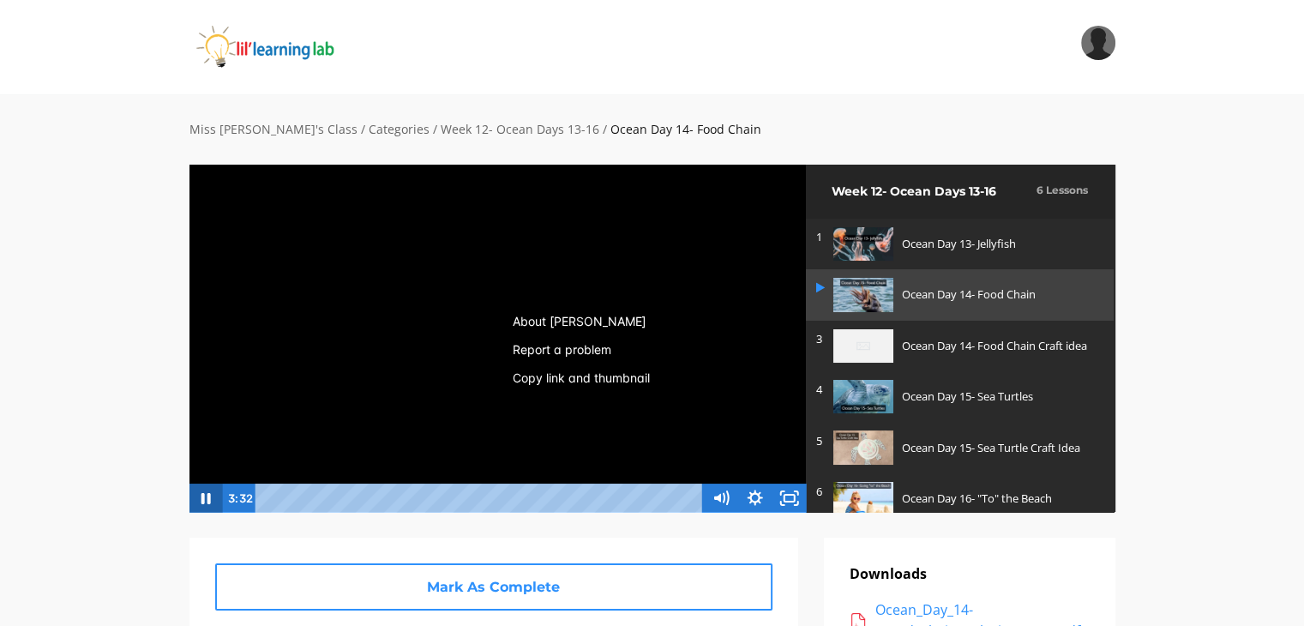
click at [199, 495] on icon "Pause" at bounding box center [205, 498] width 34 height 29
click at [202, 496] on icon "Play Video" at bounding box center [206, 498] width 41 height 35
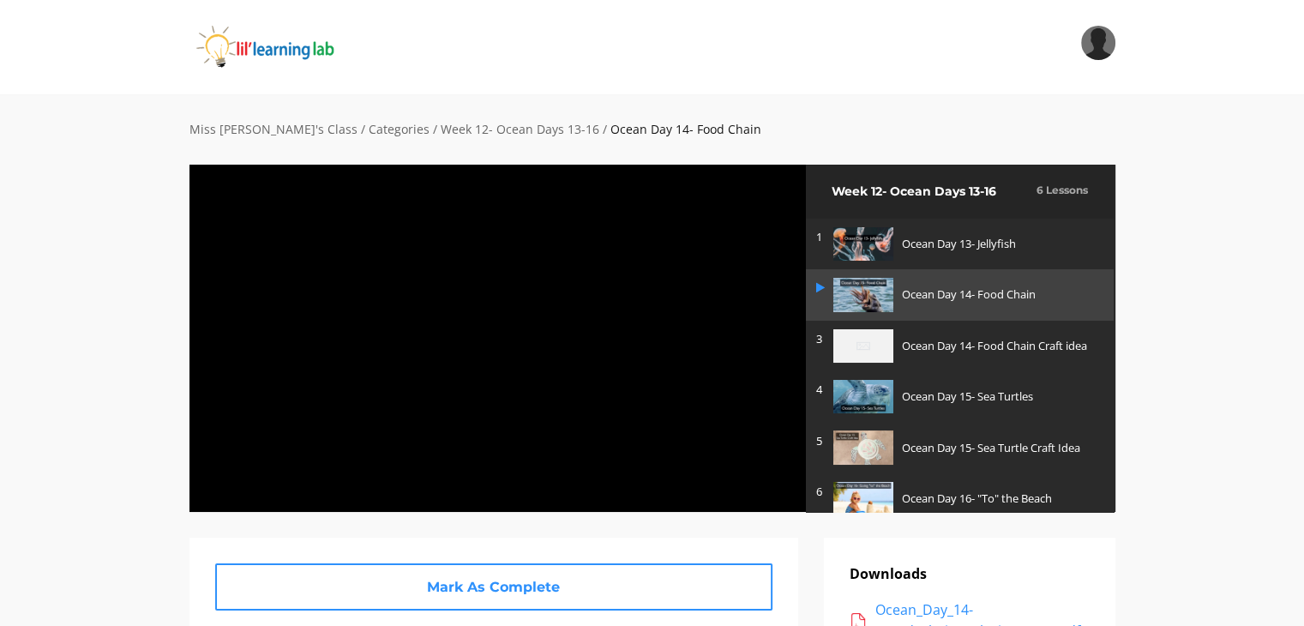
drag, startPoint x: 868, startPoint y: 298, endPoint x: 0, endPoint y: 298, distance: 867.7
click at [0, 298] on div "Miss Anna's Class / Categories / Week 12- Ocean Days 13-16 / Ocean Day 14- Food…" at bounding box center [652, 638] width 1304 height 1088
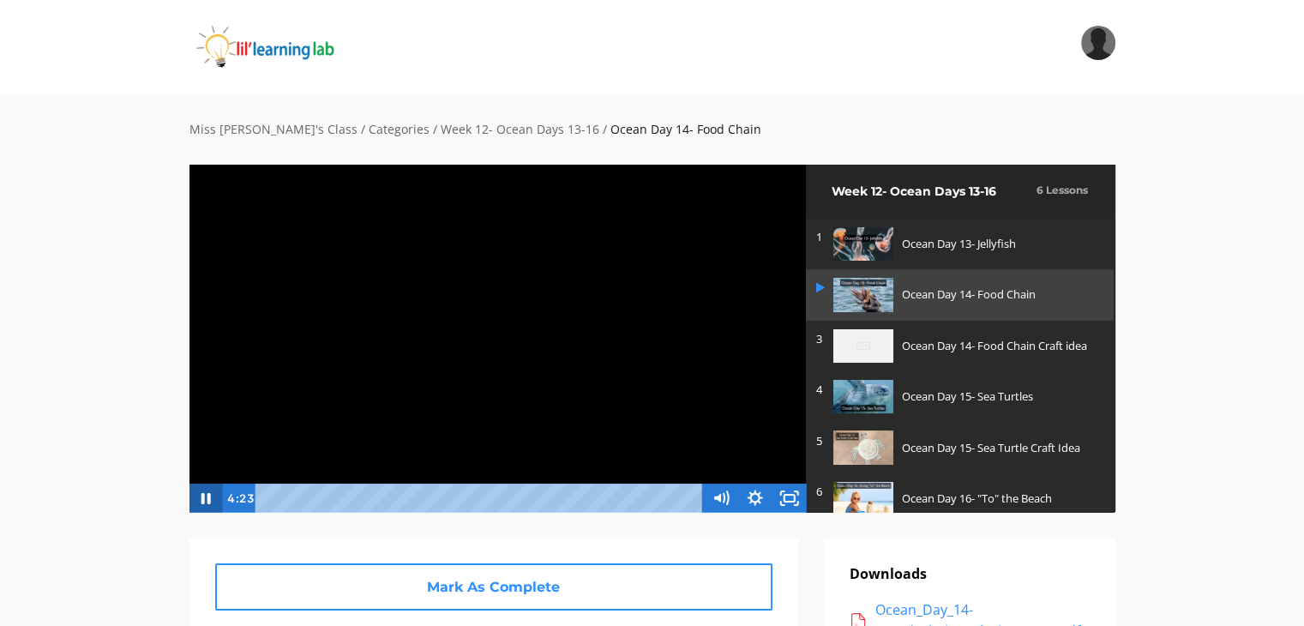
click at [206, 502] on icon "Pause" at bounding box center [205, 498] width 34 height 29
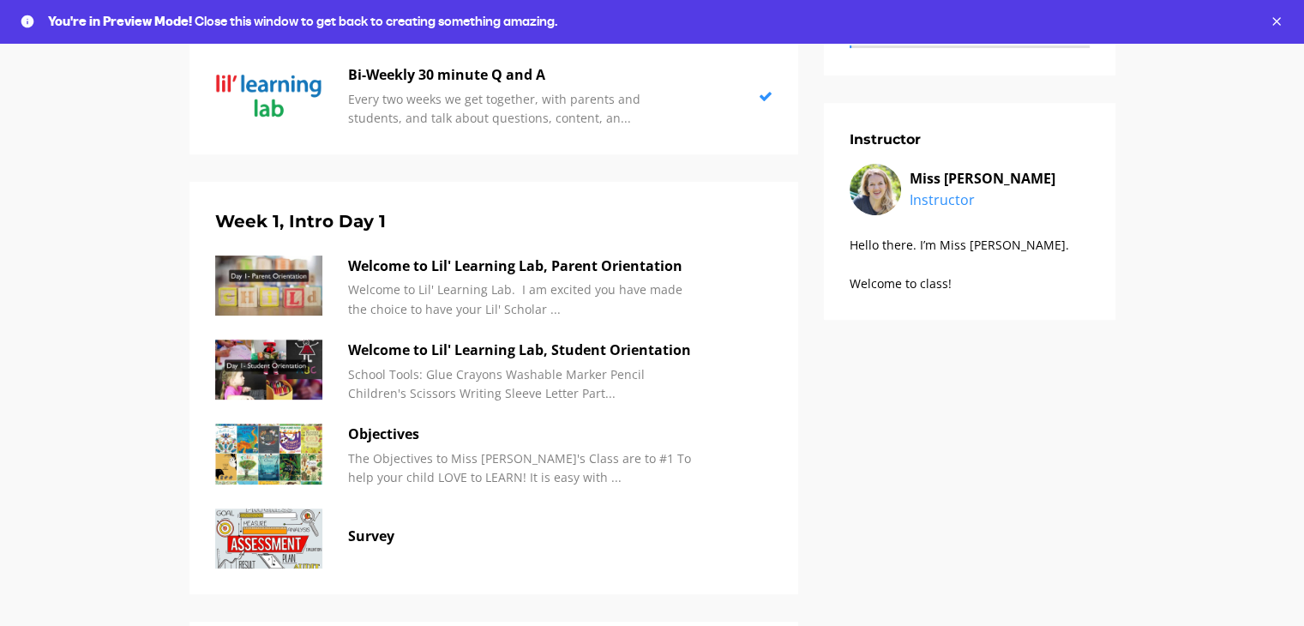
scroll to position [600, 0]
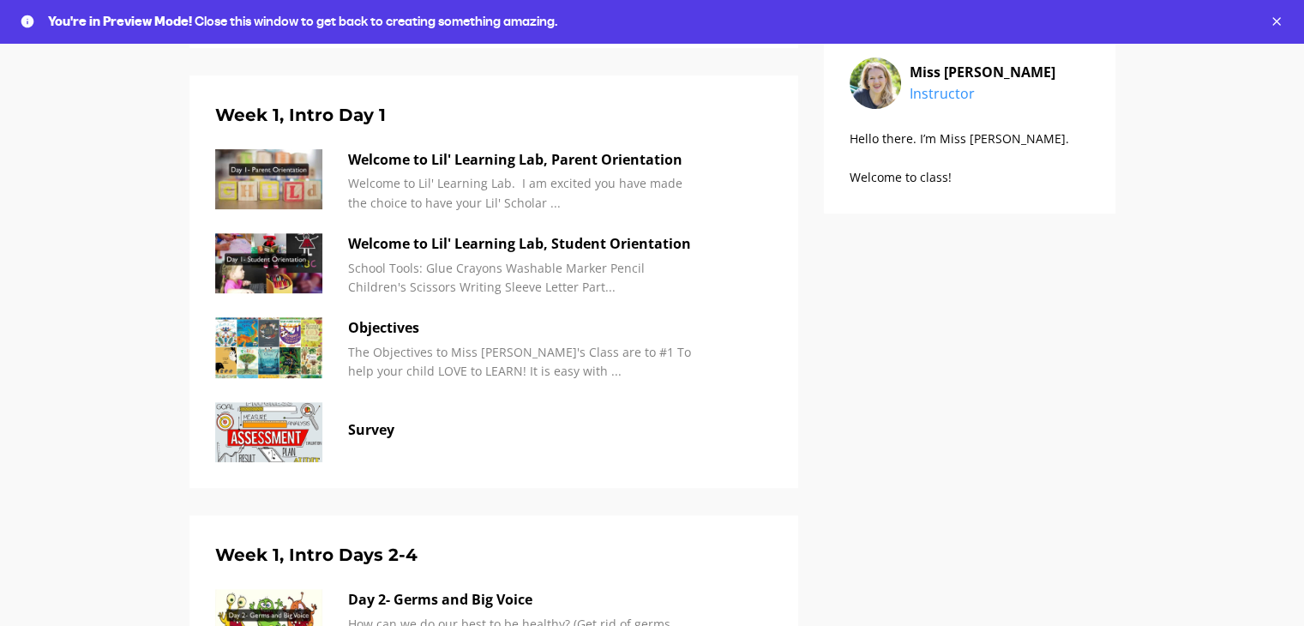
drag, startPoint x: 243, startPoint y: 174, endPoint x: 144, endPoint y: 174, distance: 98.6
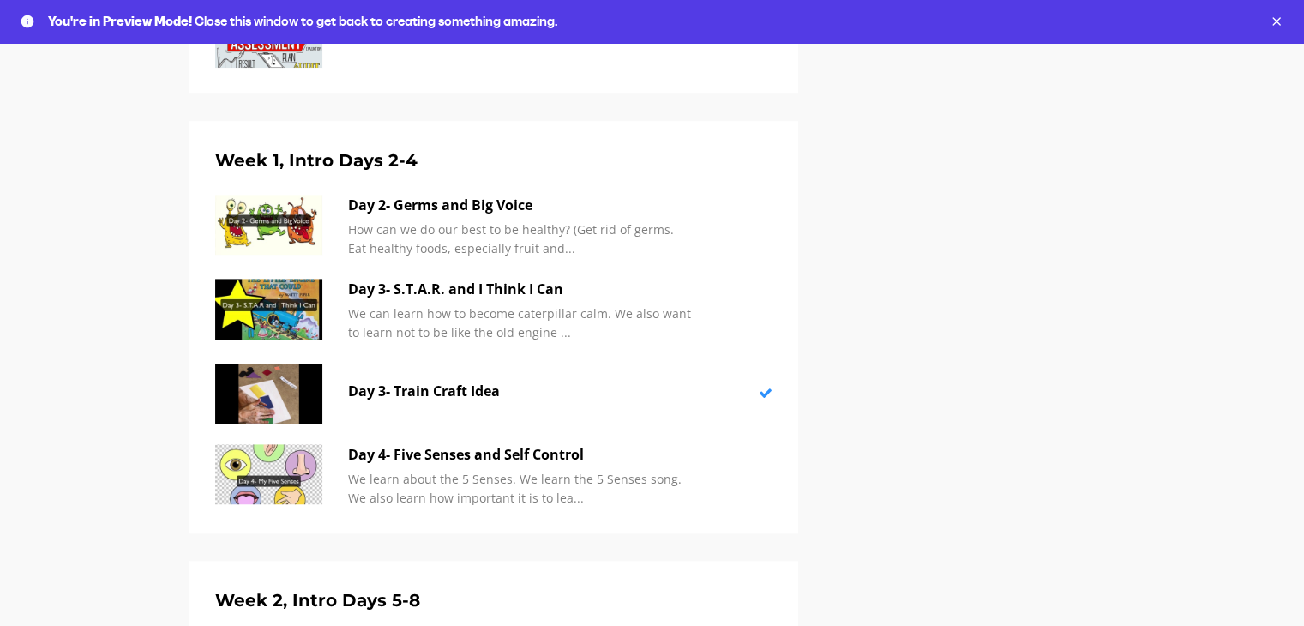
scroll to position [943, 0]
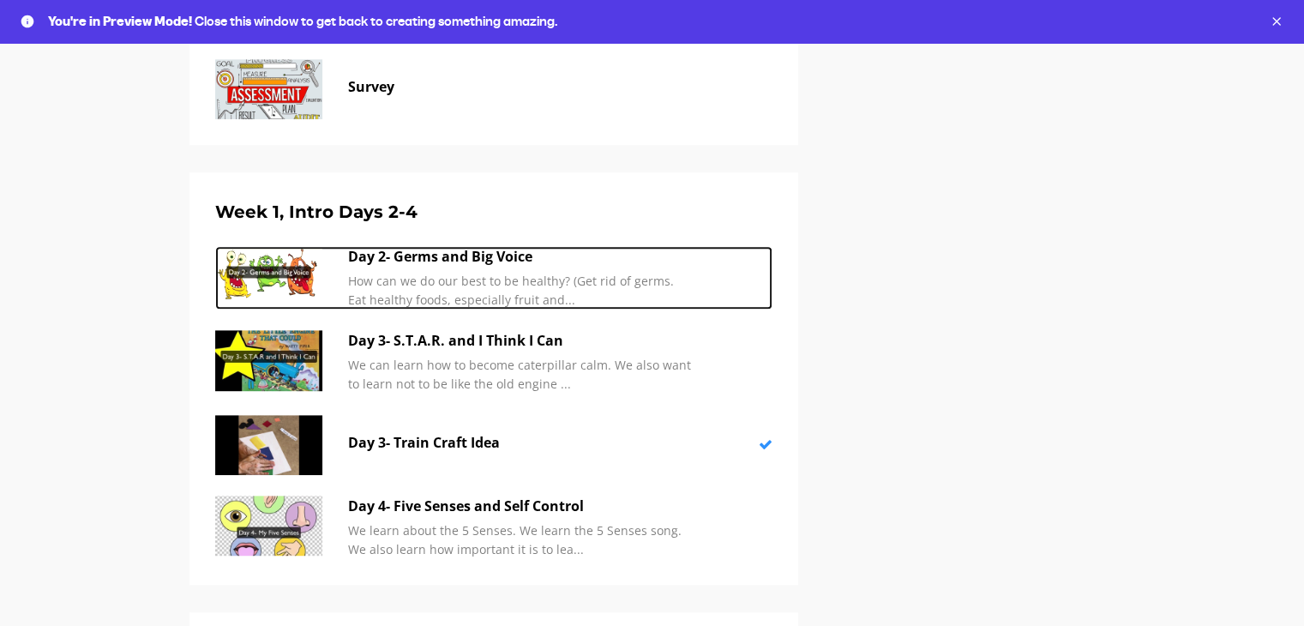
click at [261, 277] on img at bounding box center [268, 276] width 107 height 60
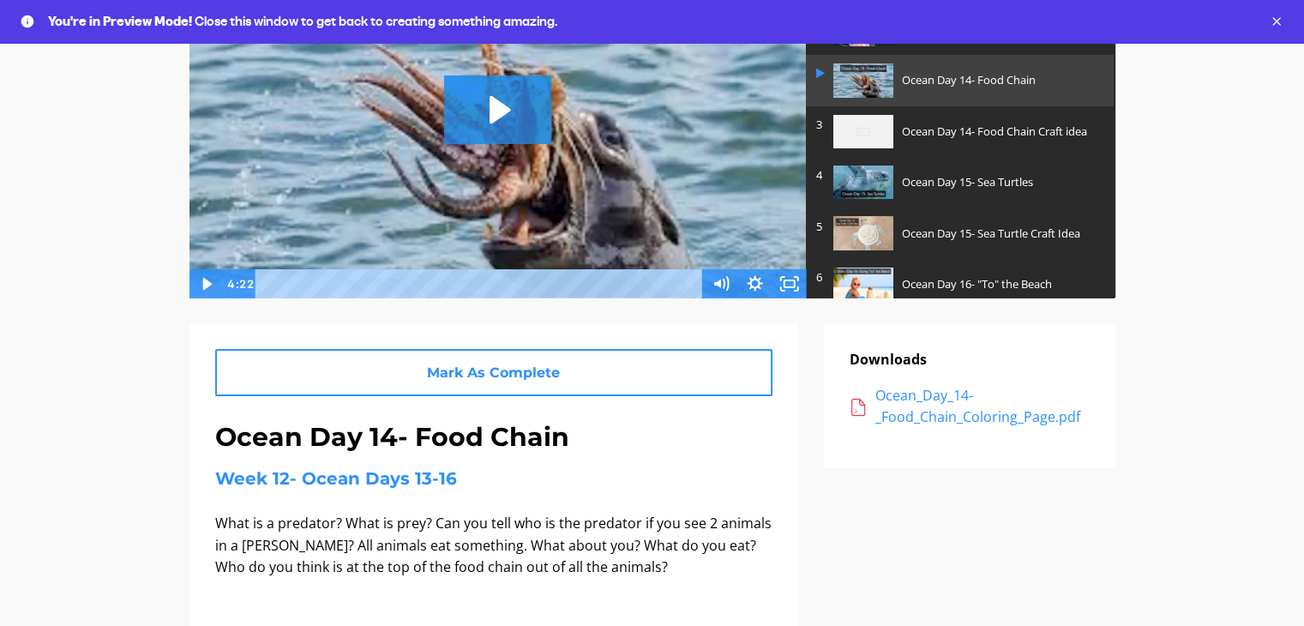
scroll to position [514, 0]
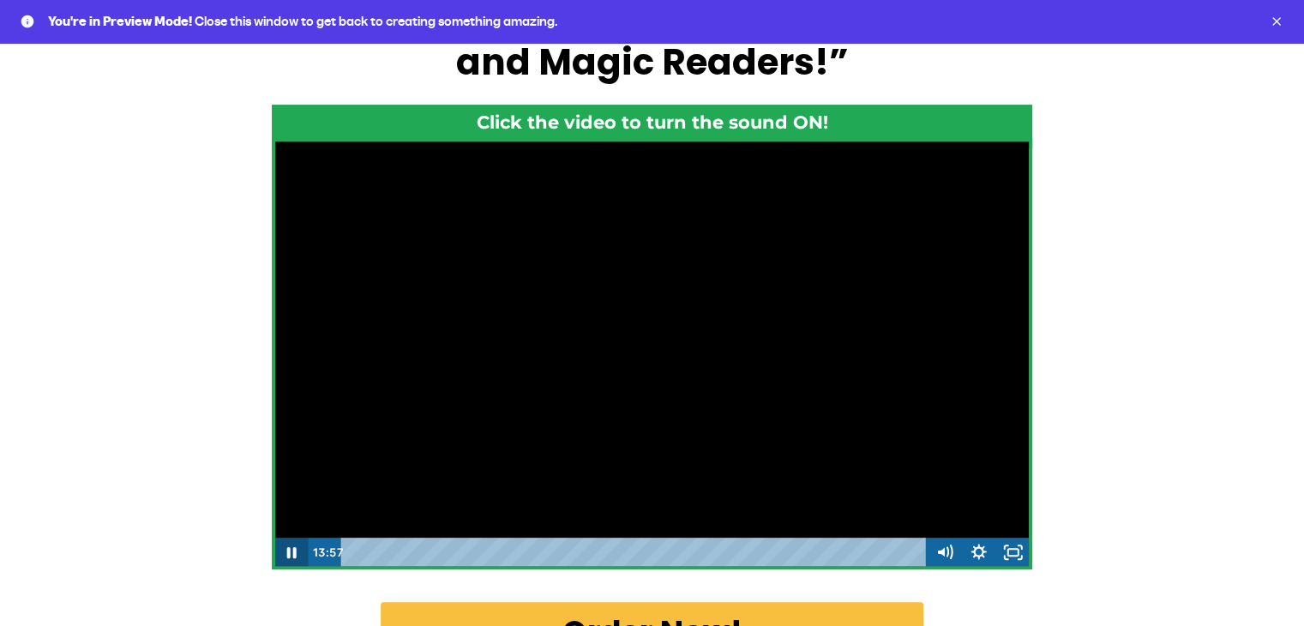
click at [280, 553] on icon "Pause" at bounding box center [291, 552] width 34 height 29
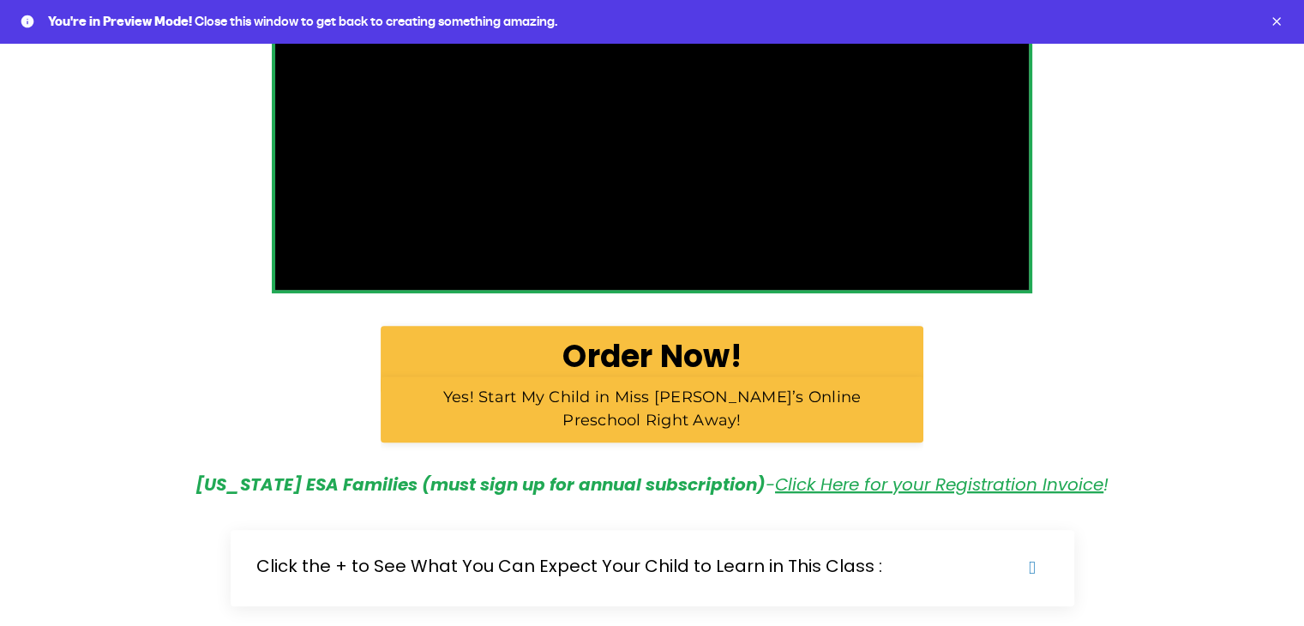
scroll to position [720, 0]
